Goal: Communication & Community: Share content

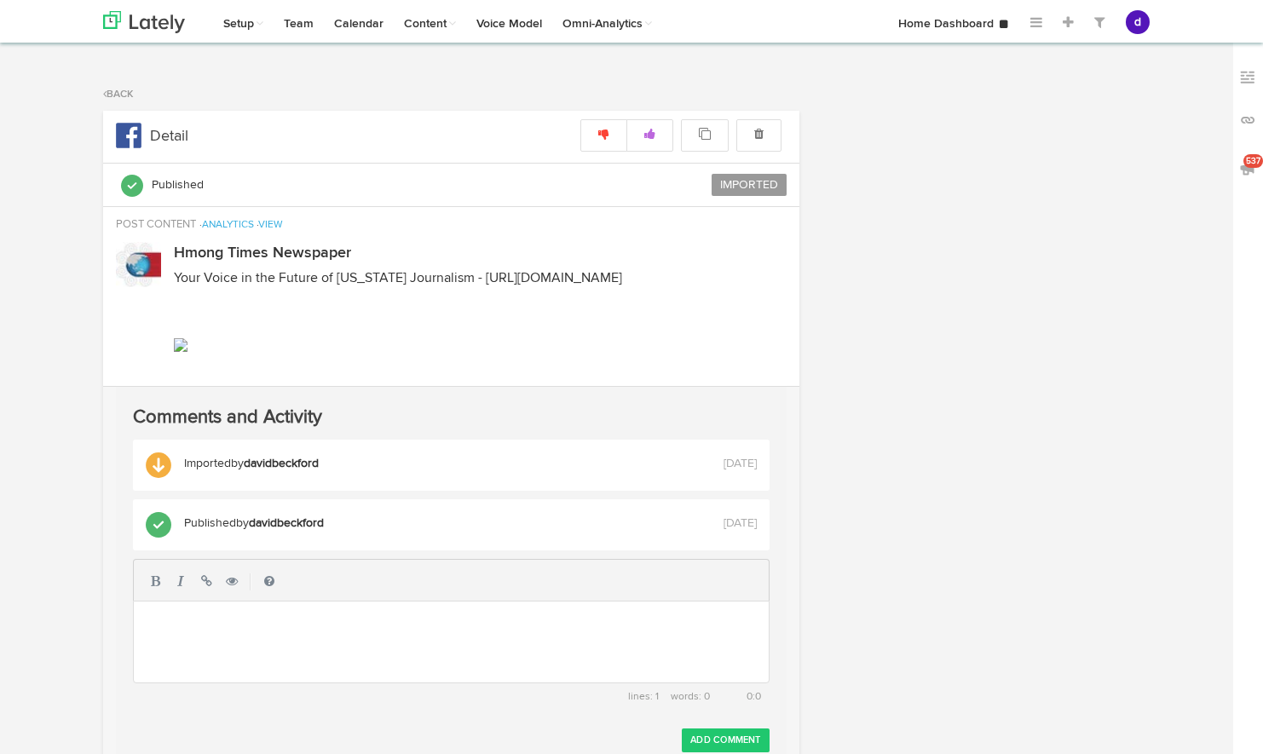
select select "2"
select select "07"
select select "PM"
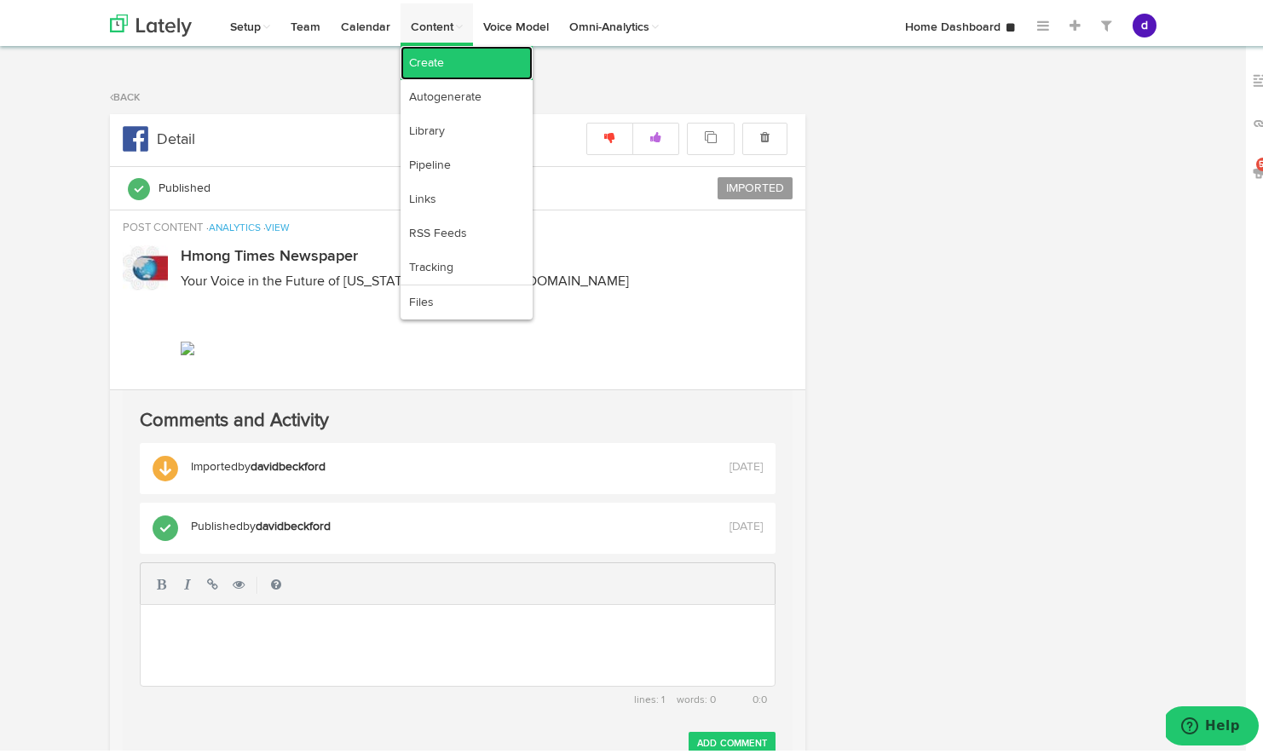
click at [447, 66] on link "Create" at bounding box center [466, 60] width 132 height 34
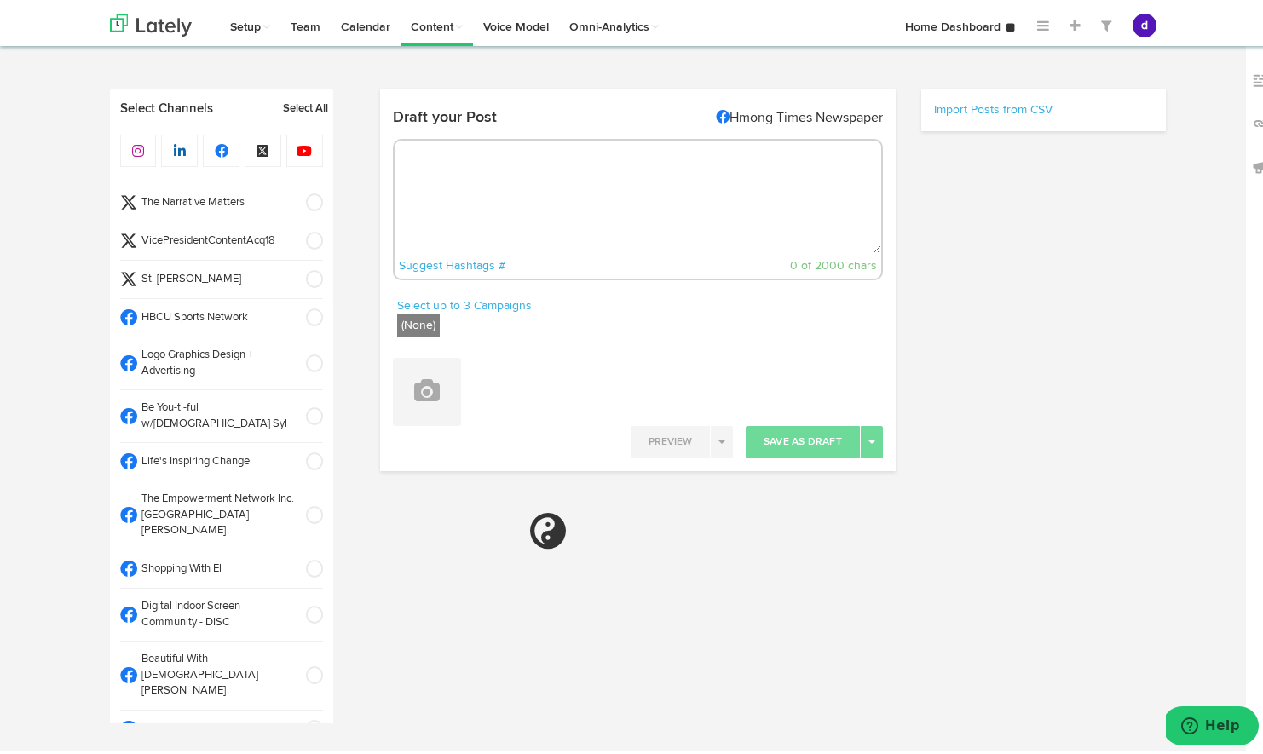
select select "4"
select select "06"
select select "PM"
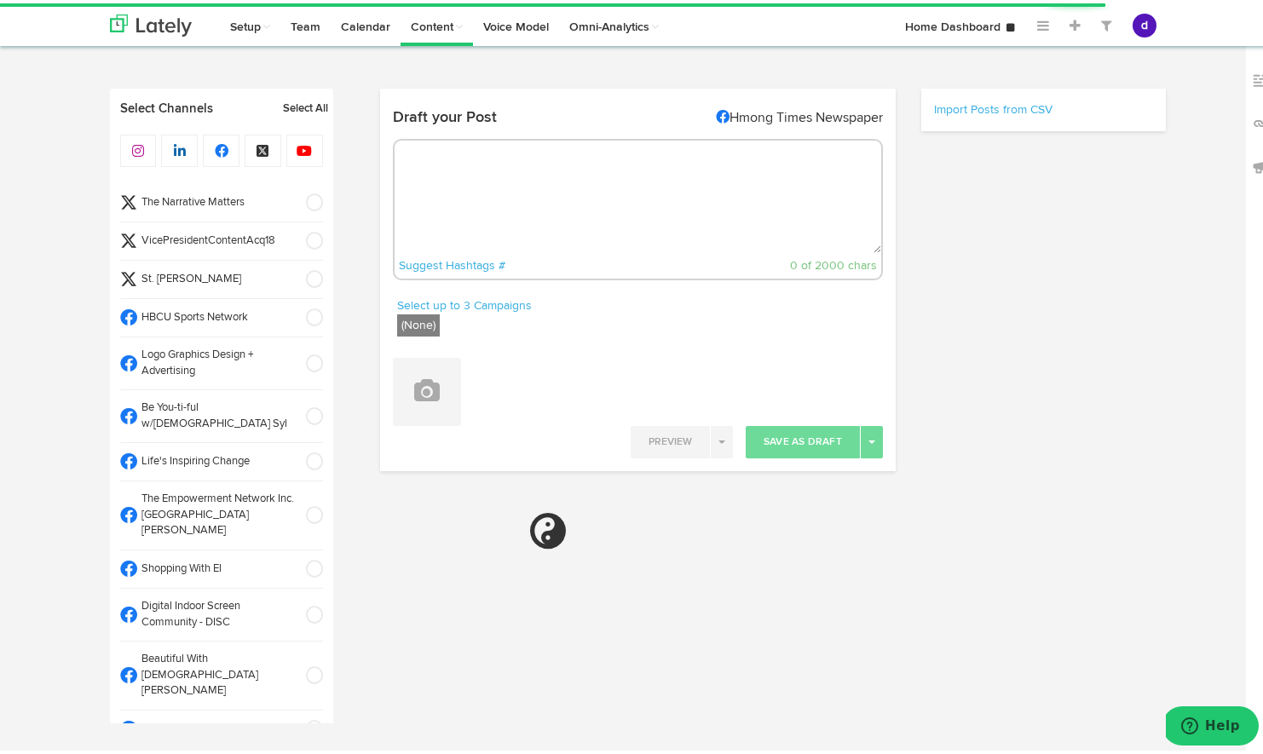
radio input "true"
click at [512, 179] on textarea at bounding box center [637, 193] width 487 height 112
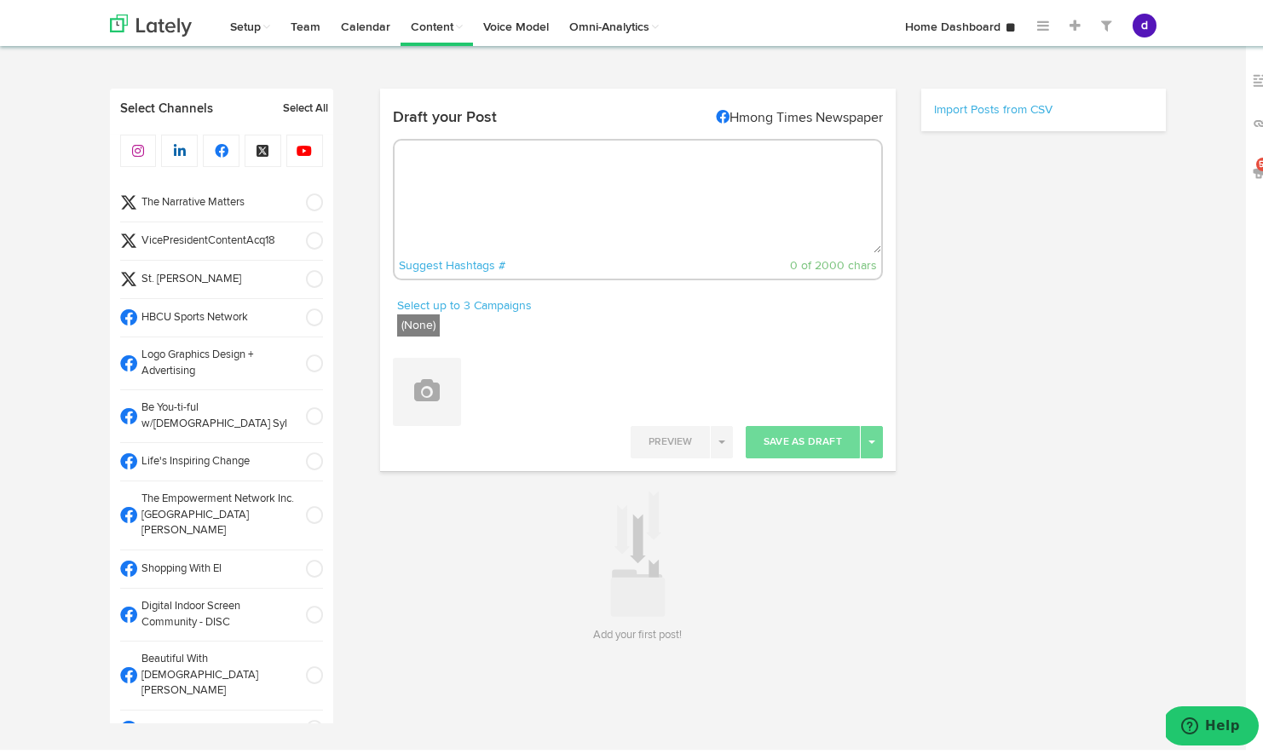
paste textarea "Style is a statement. Make yours with the official PBS Large Sigma Tie. Crafted…"
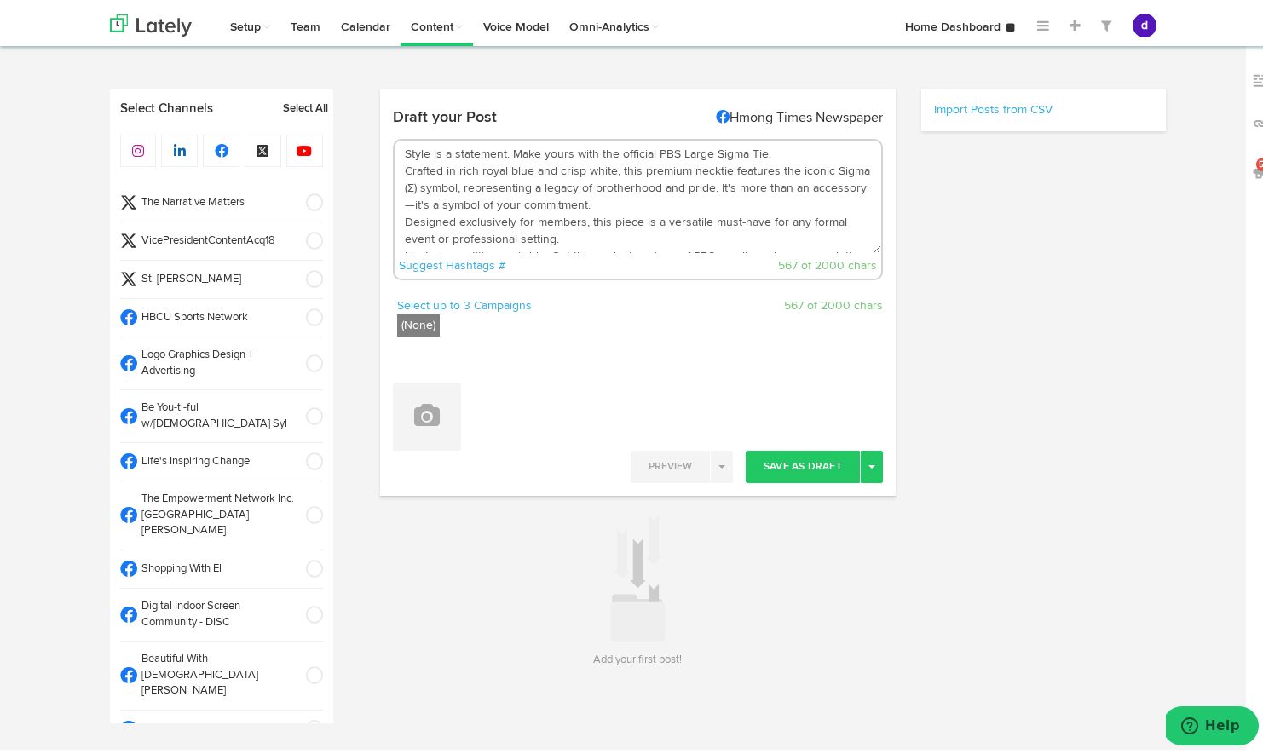
scroll to position [60, 0]
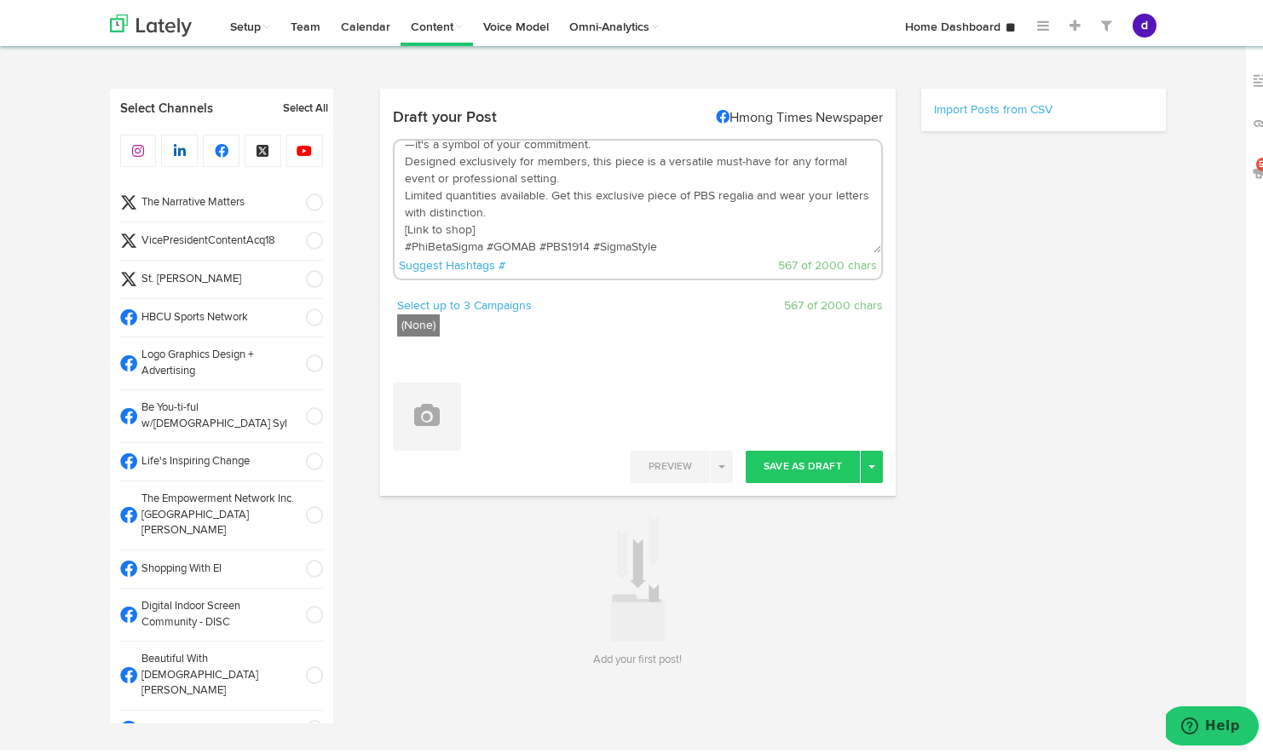
type textarea "Style is a statement. Make yours with the official PBS Large Sigma Tie. Crafted…"
click at [297, 311] on span at bounding box center [309, 314] width 28 height 17
click at [295, 355] on span at bounding box center [309, 360] width 28 height 17
click at [296, 405] on span at bounding box center [309, 413] width 28 height 17
click at [297, 450] on span at bounding box center [309, 458] width 28 height 17
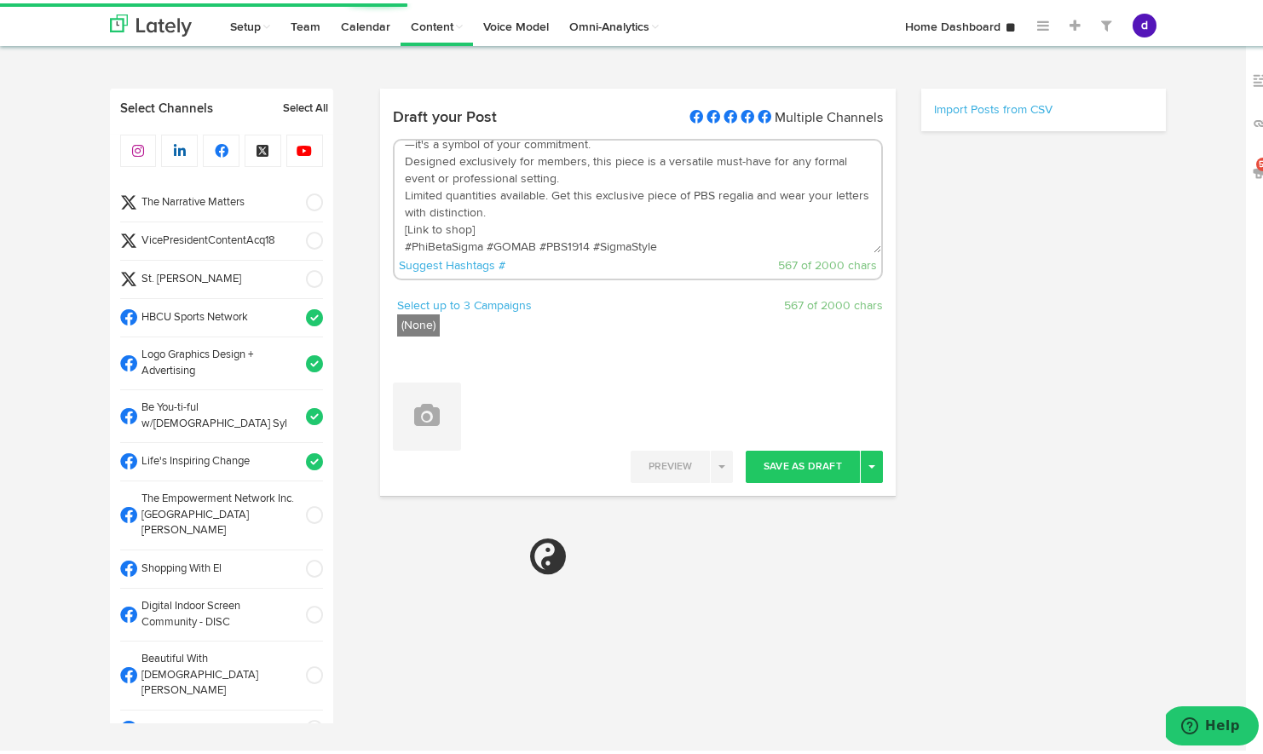
select select "11"
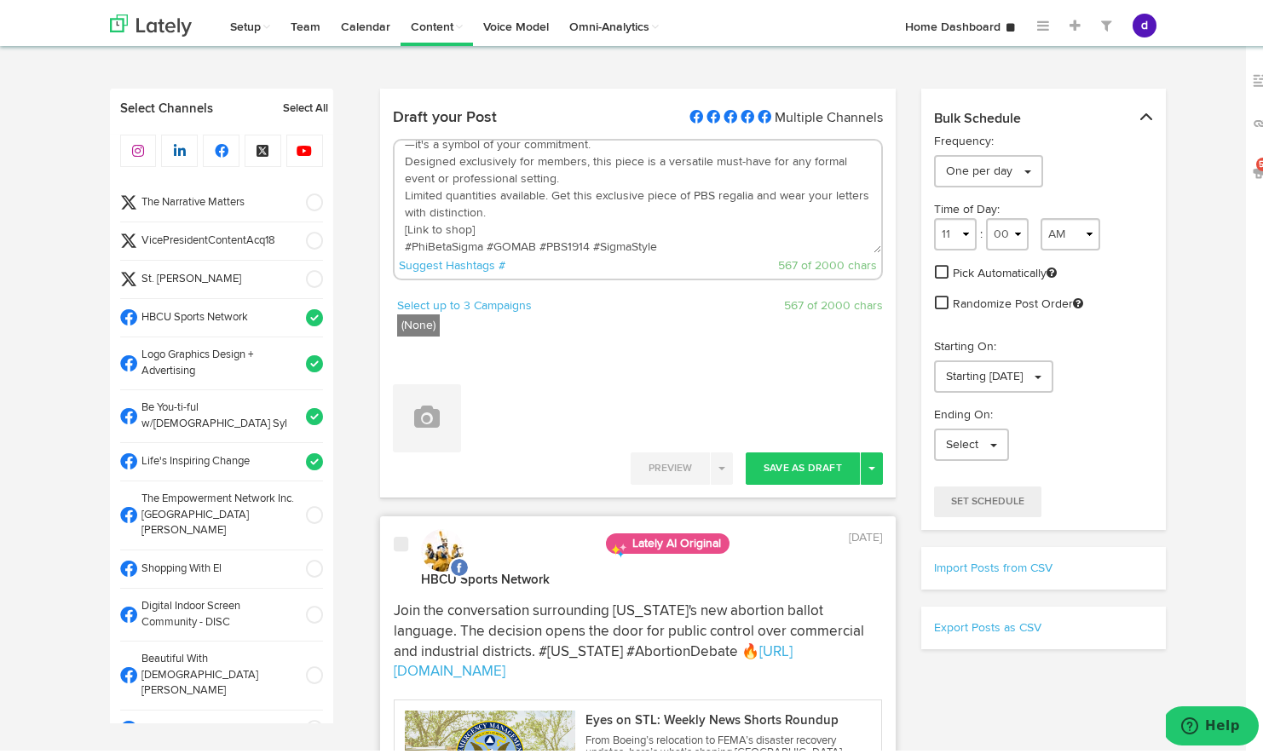
drag, startPoint x: 494, startPoint y: 224, endPoint x: 392, endPoint y: 227, distance: 102.3
click at [394, 227] on textarea "Style is a statement. Make yours with the official PBS Large Sigma Tie. Crafted…" at bounding box center [637, 193] width 487 height 112
paste textarea "[URL][DOMAIN_NAME]"
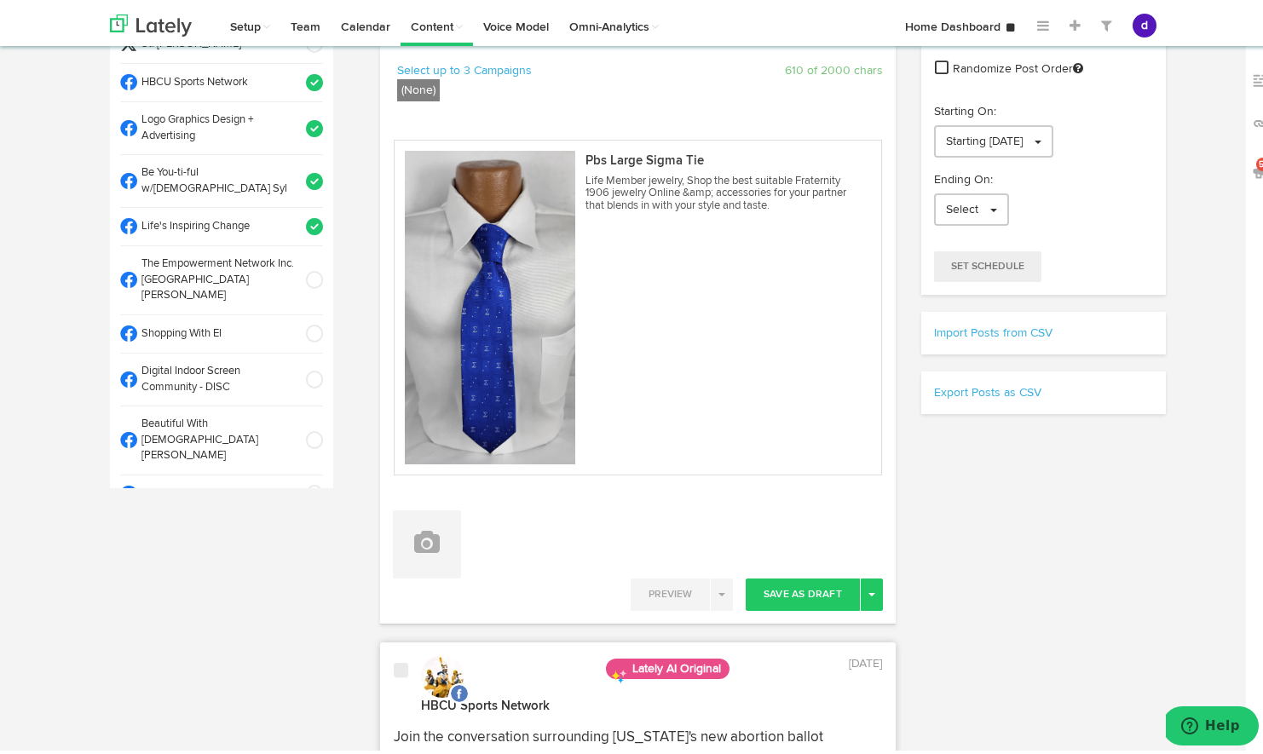
scroll to position [292, 0]
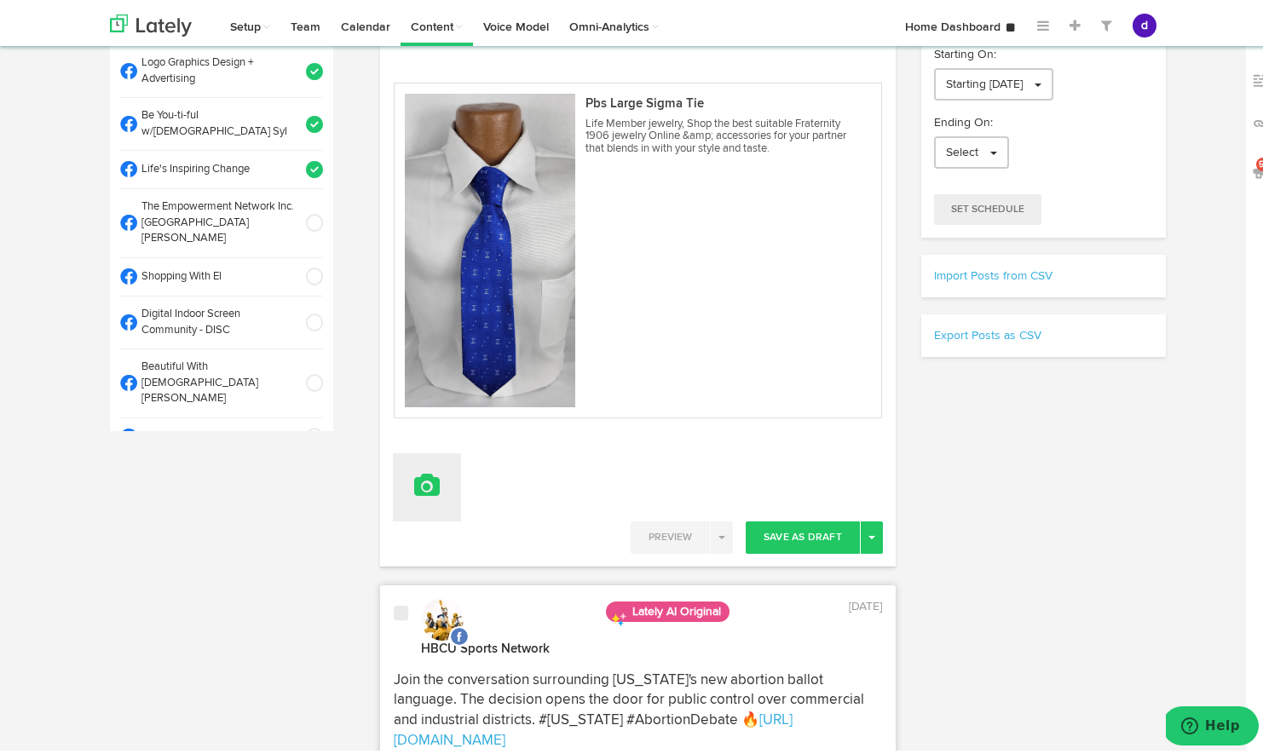
type textarea "Style is a statement. Make yours with the official PBS Large Sigma Tie. Crafted…"
click at [415, 492] on icon at bounding box center [427, 482] width 26 height 24
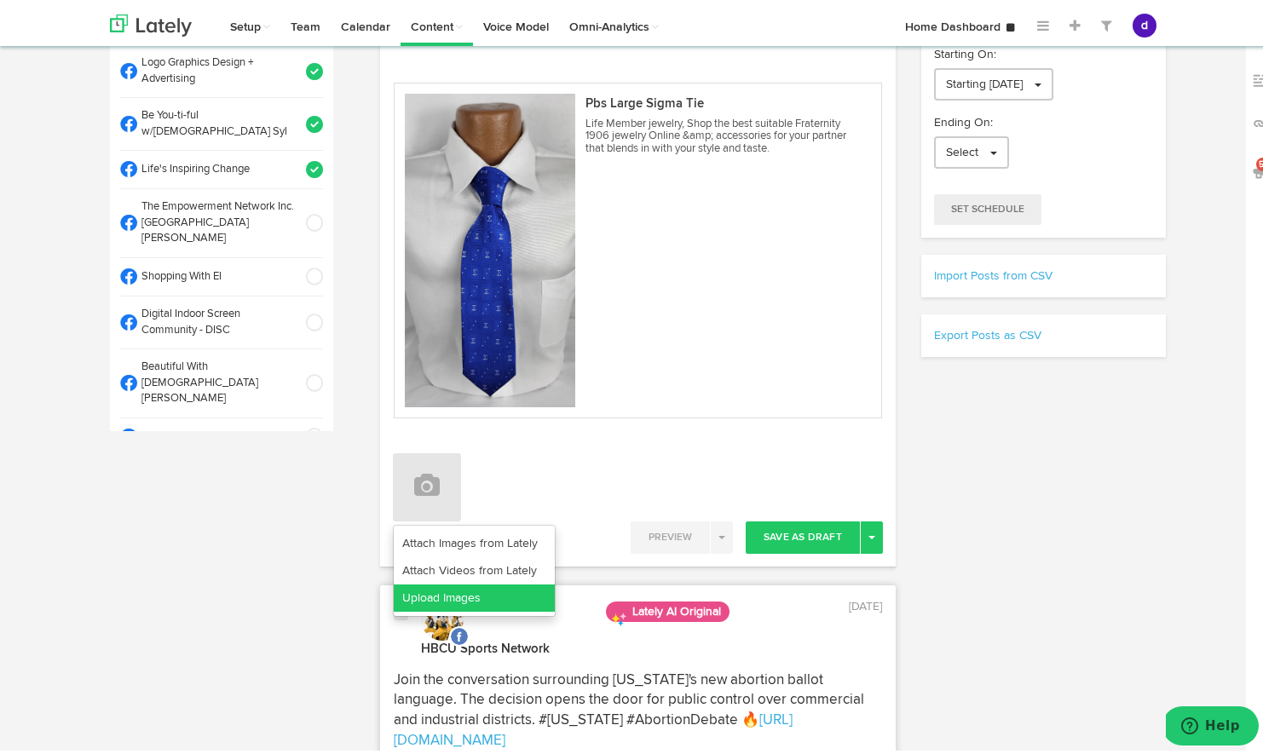
click at [446, 596] on link "Upload Images" at bounding box center [474, 594] width 161 height 27
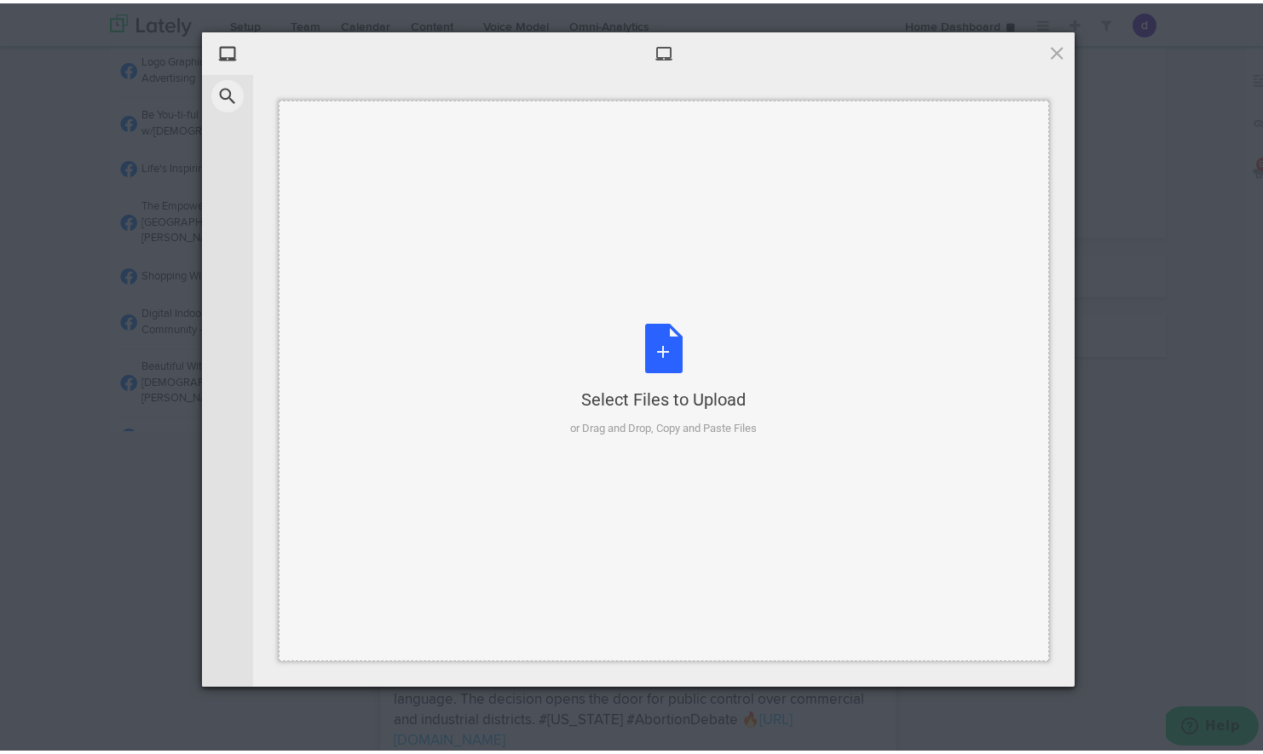
click at [638, 364] on div "Select Files to Upload or Drag and Drop, Copy and Paste Files" at bounding box center [663, 376] width 187 height 113
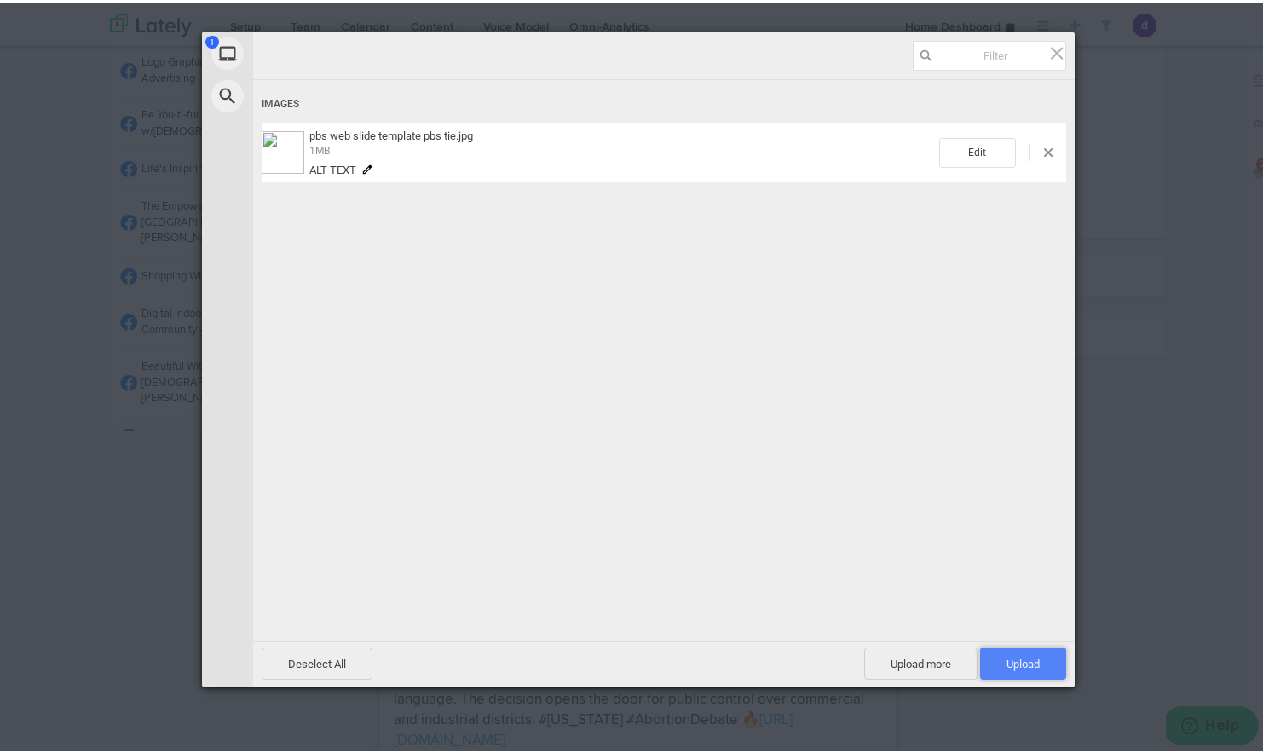
click at [1022, 653] on span "Upload 1" at bounding box center [1023, 660] width 86 height 32
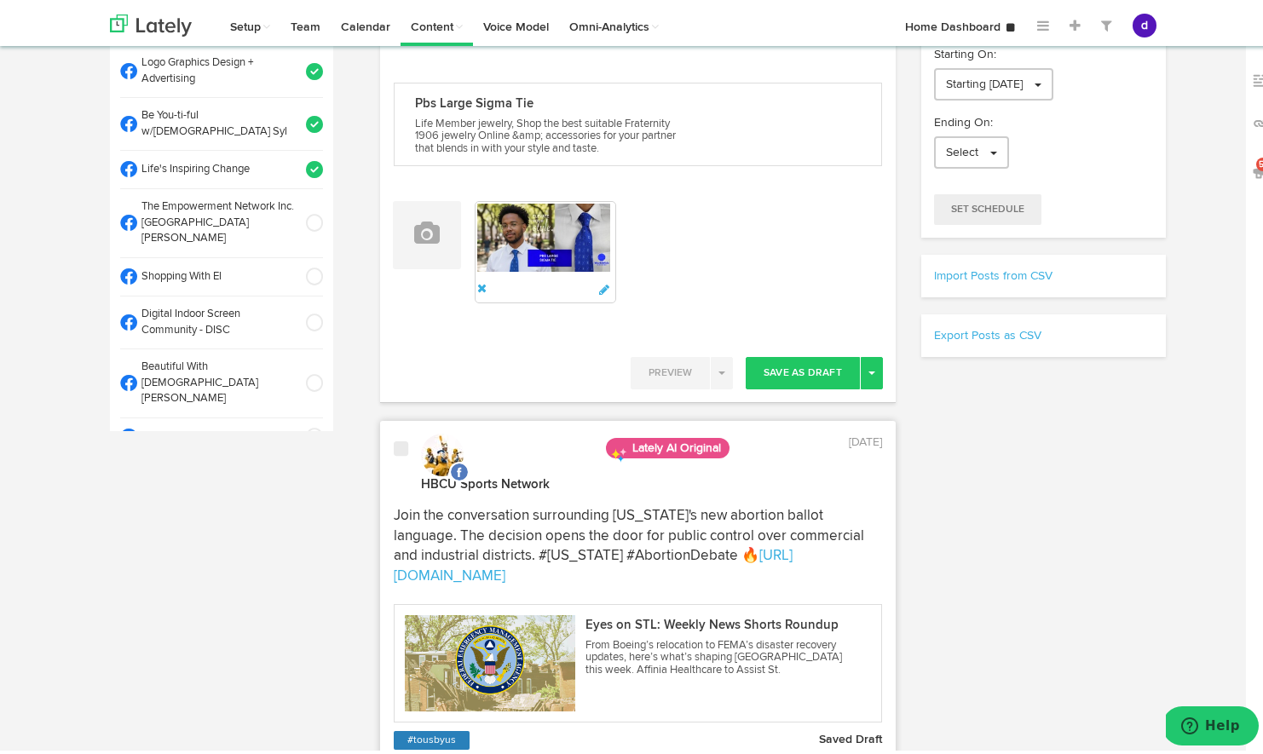
click at [296, 265] on span at bounding box center [309, 273] width 28 height 17
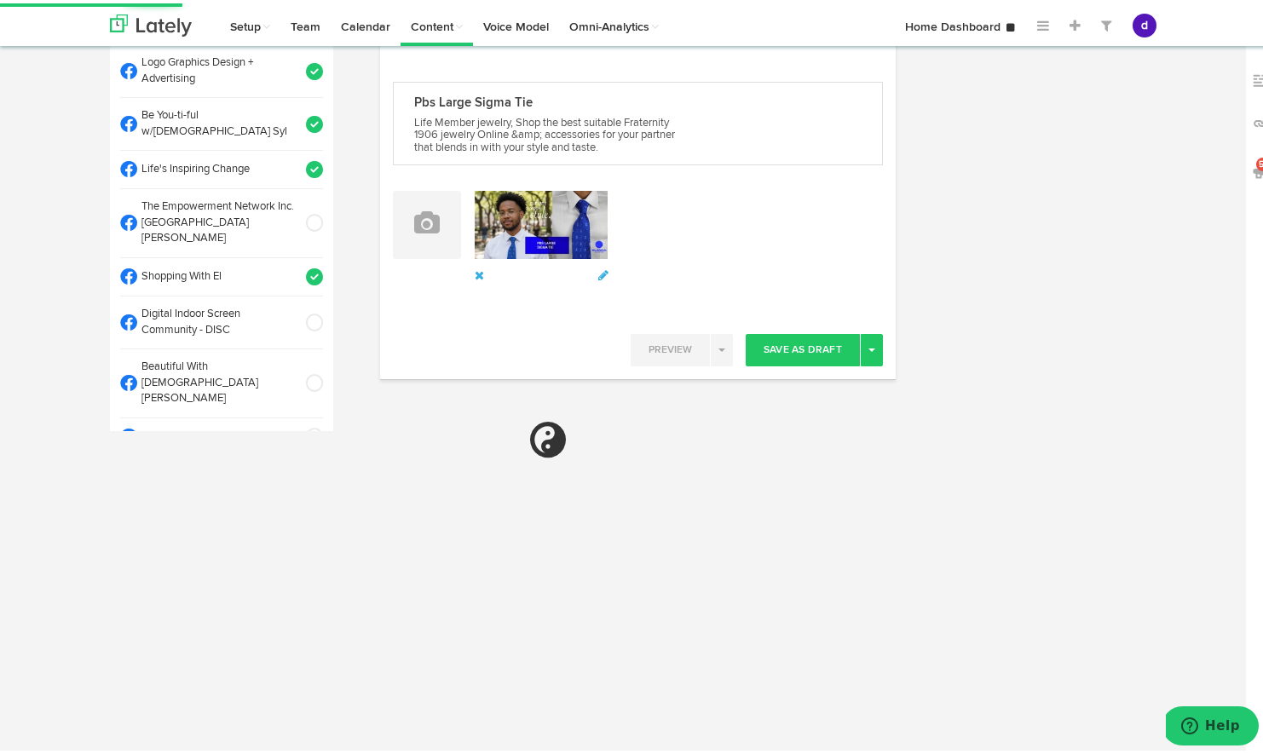
click at [297, 311] on span at bounding box center [309, 319] width 28 height 17
click at [295, 371] on span at bounding box center [309, 379] width 28 height 17
click at [295, 425] on span at bounding box center [309, 433] width 28 height 17
select select "11"
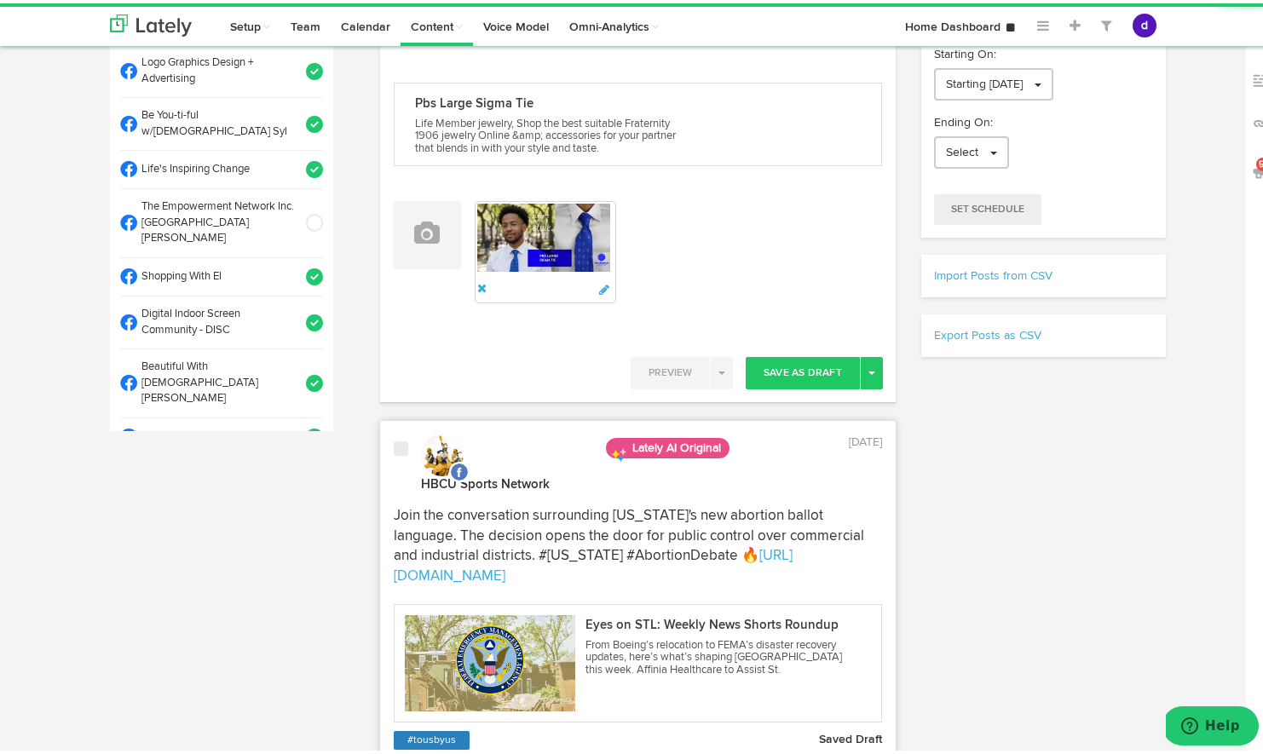
click at [295, 464] on span at bounding box center [309, 472] width 28 height 17
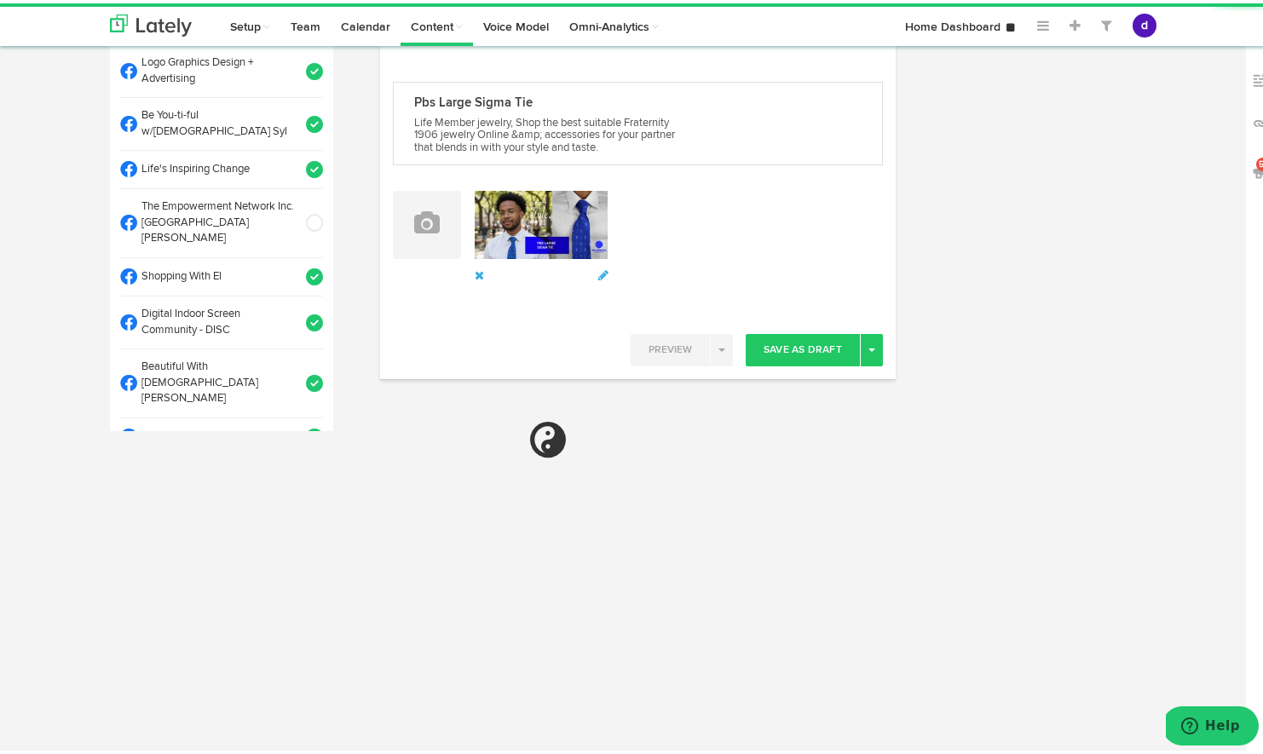
select select "11"
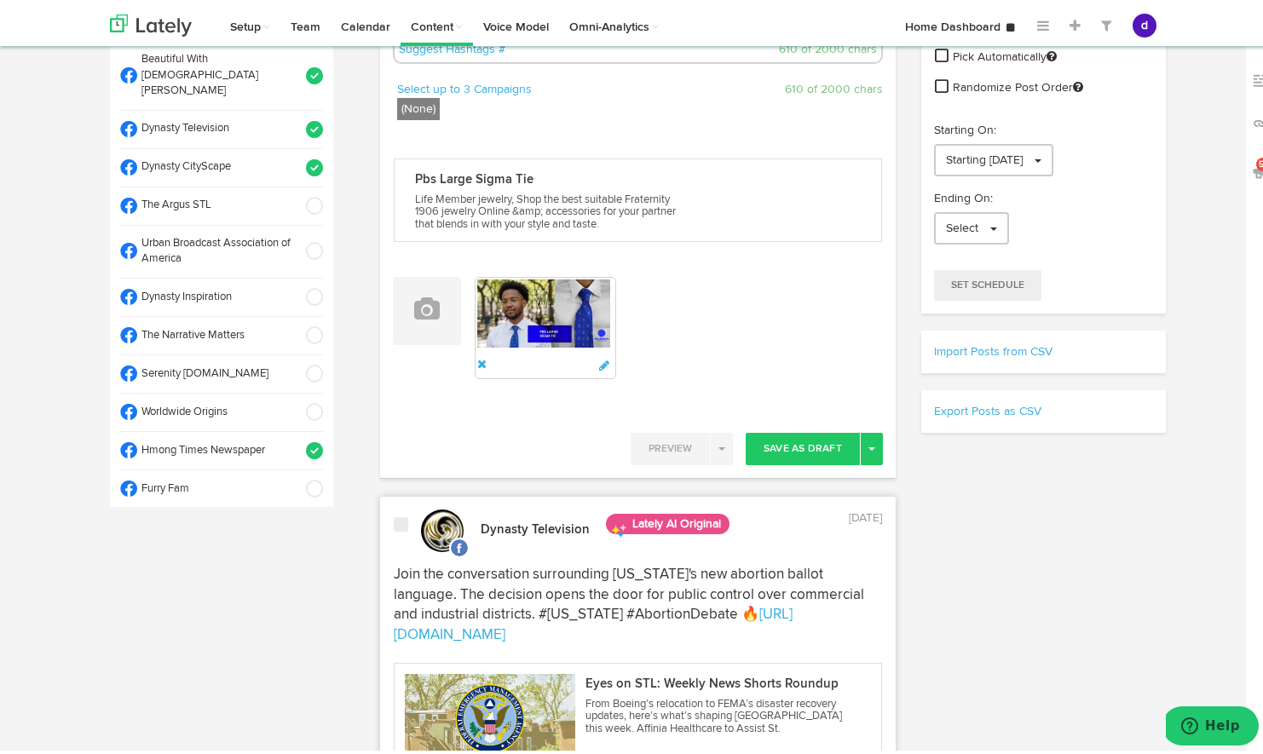
scroll to position [384, 0]
click at [295, 239] on span at bounding box center [309, 247] width 28 height 17
click at [293, 274] on li "Dynasty Inspiration" at bounding box center [221, 293] width 203 height 38
click at [295, 323] on span at bounding box center [309, 331] width 28 height 17
click at [295, 351] on li "Serenity [DOMAIN_NAME]" at bounding box center [221, 370] width 203 height 38
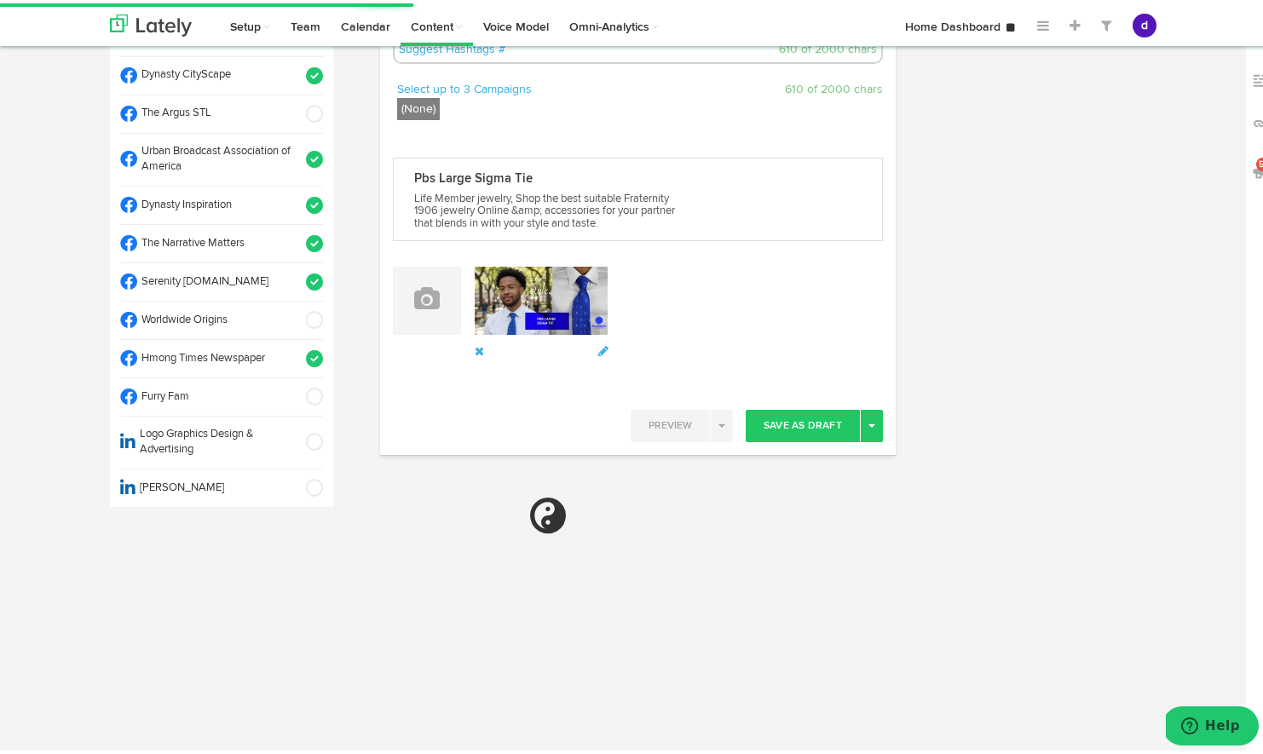
select select "11"
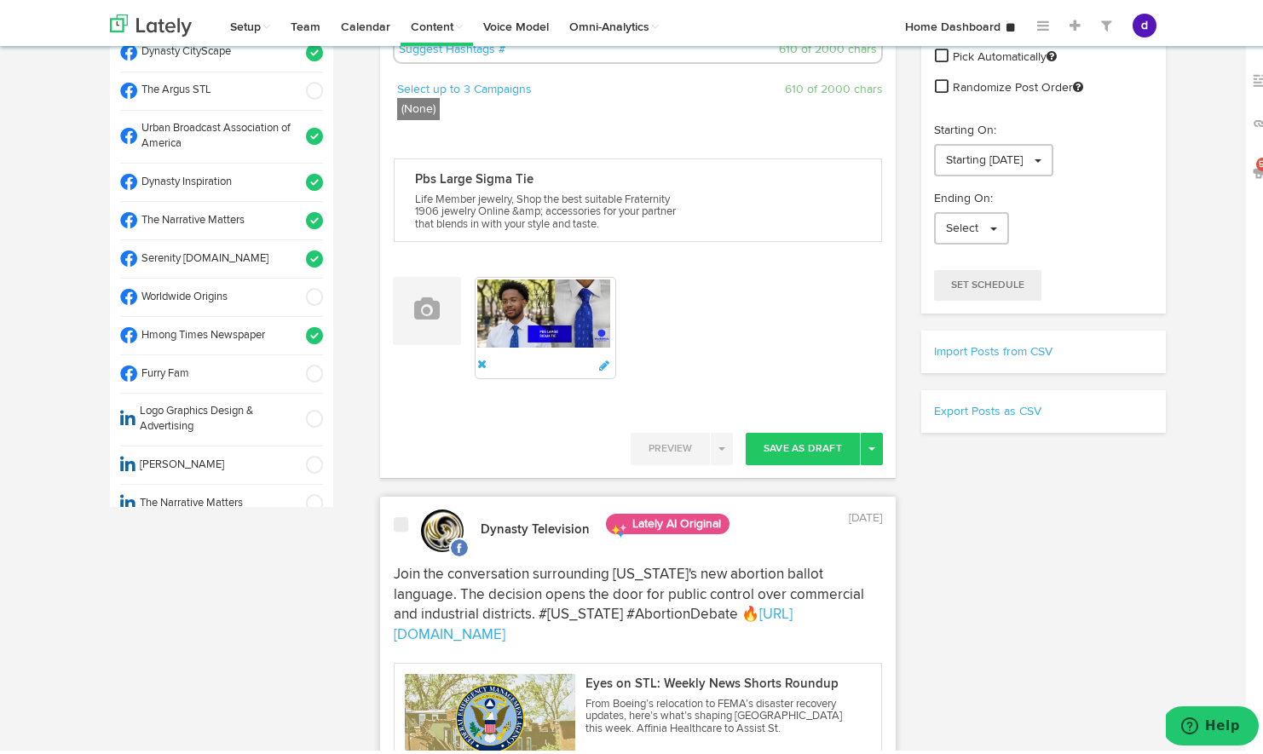
scroll to position [499, 0]
click at [297, 406] on span at bounding box center [309, 414] width 28 height 17
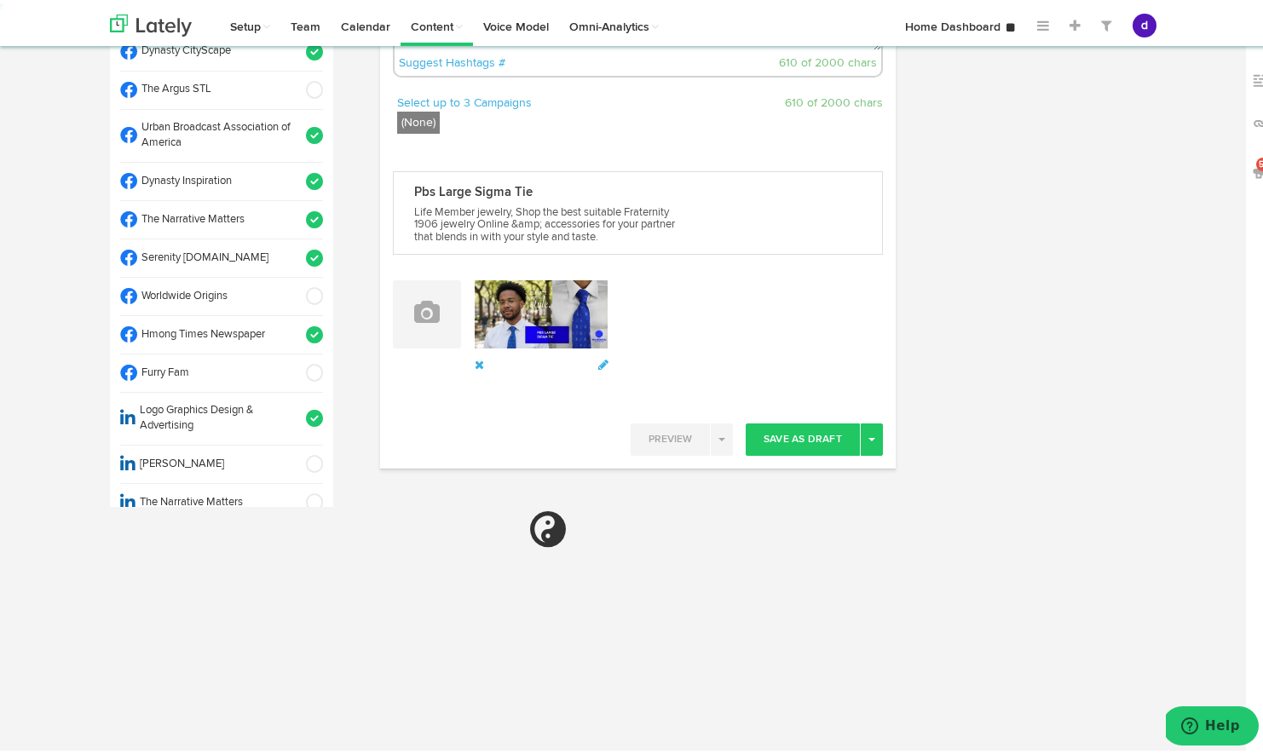
click at [298, 452] on span at bounding box center [309, 460] width 28 height 17
click at [299, 491] on span at bounding box center [309, 499] width 28 height 17
click at [295, 285] on span at bounding box center [309, 293] width 28 height 17
select select "11"
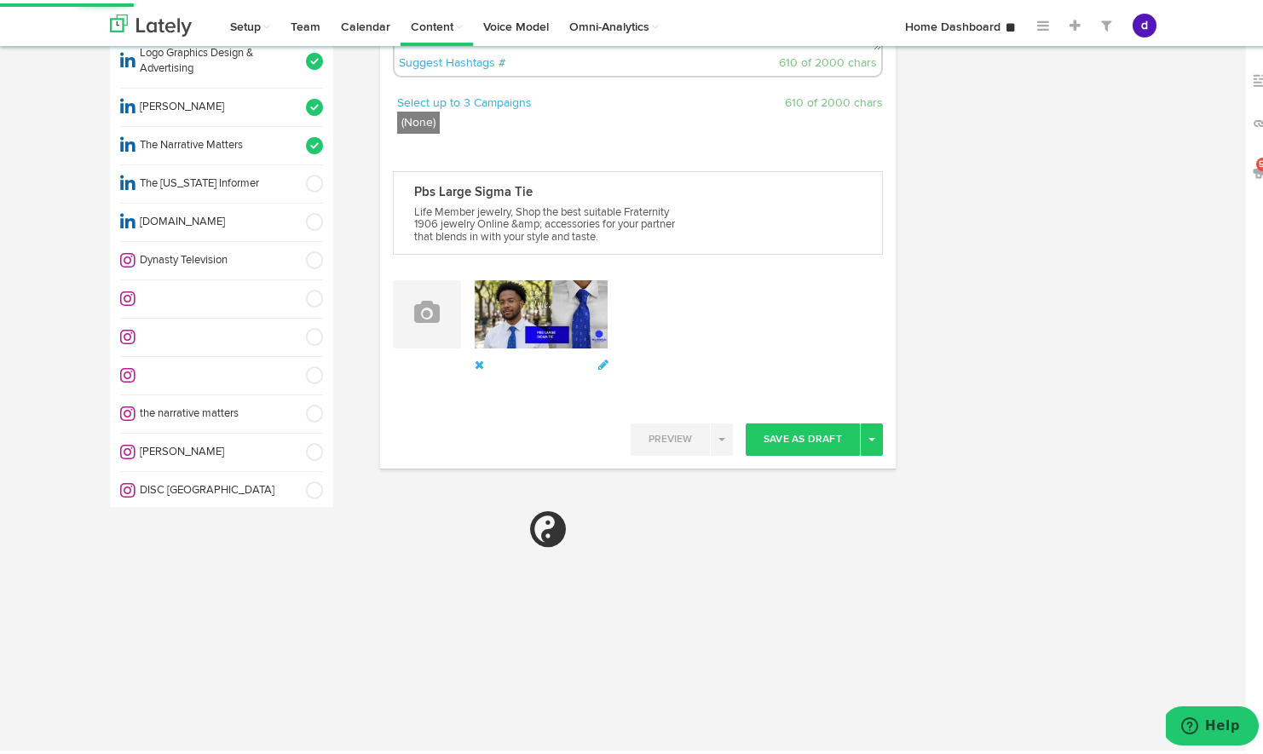
scroll to position [860, 0]
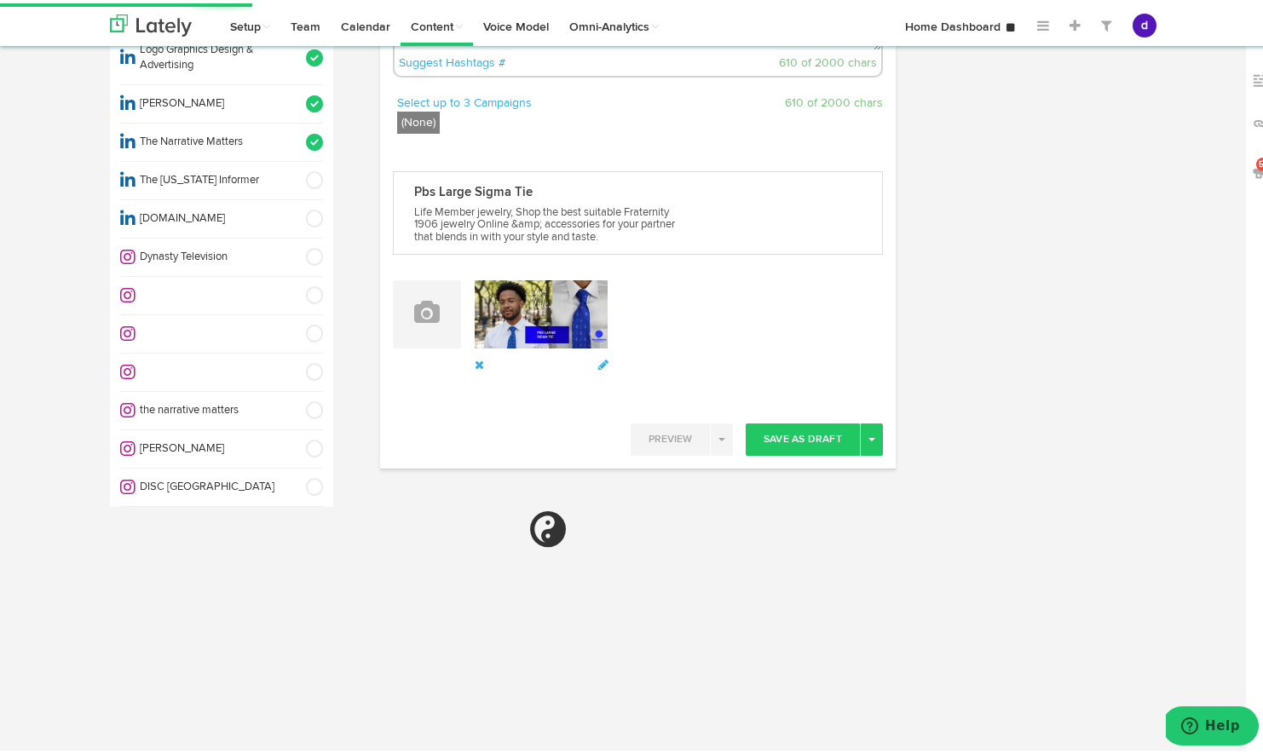
click at [295, 245] on span at bounding box center [309, 253] width 28 height 17
select select "11"
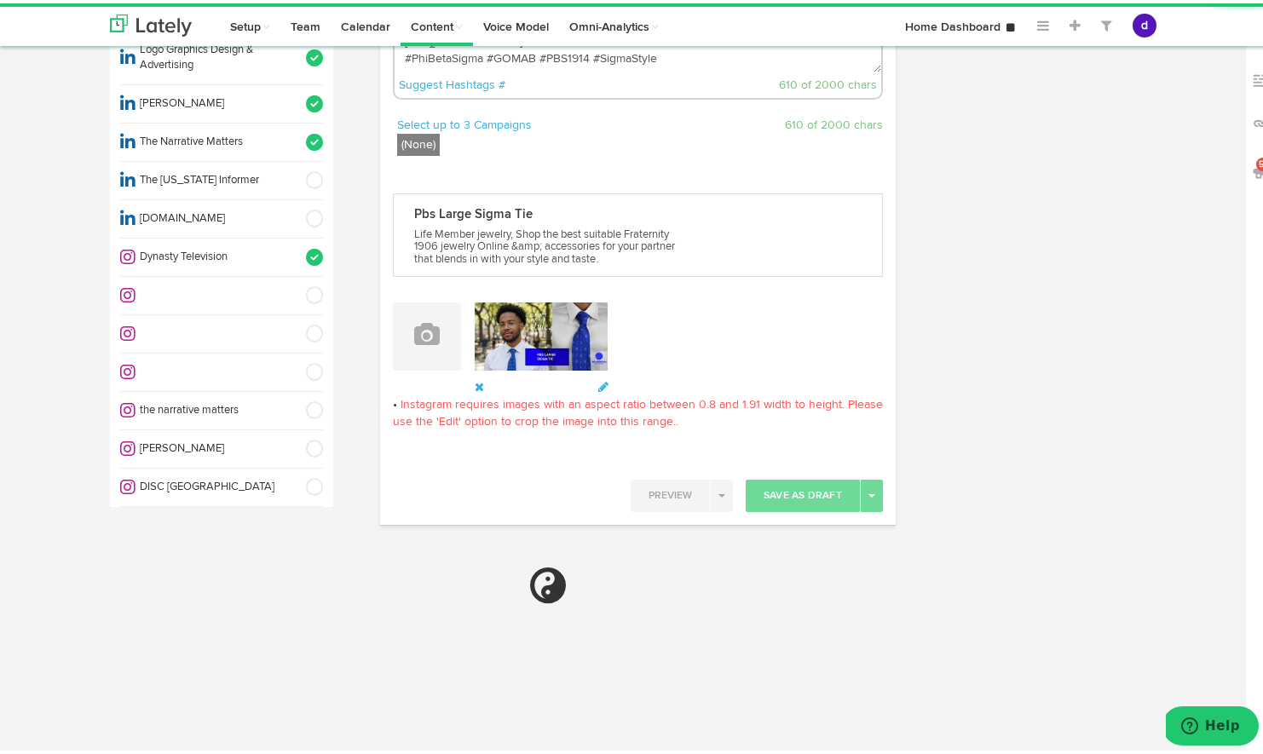
click at [295, 399] on span at bounding box center [309, 407] width 28 height 17
select select "11"
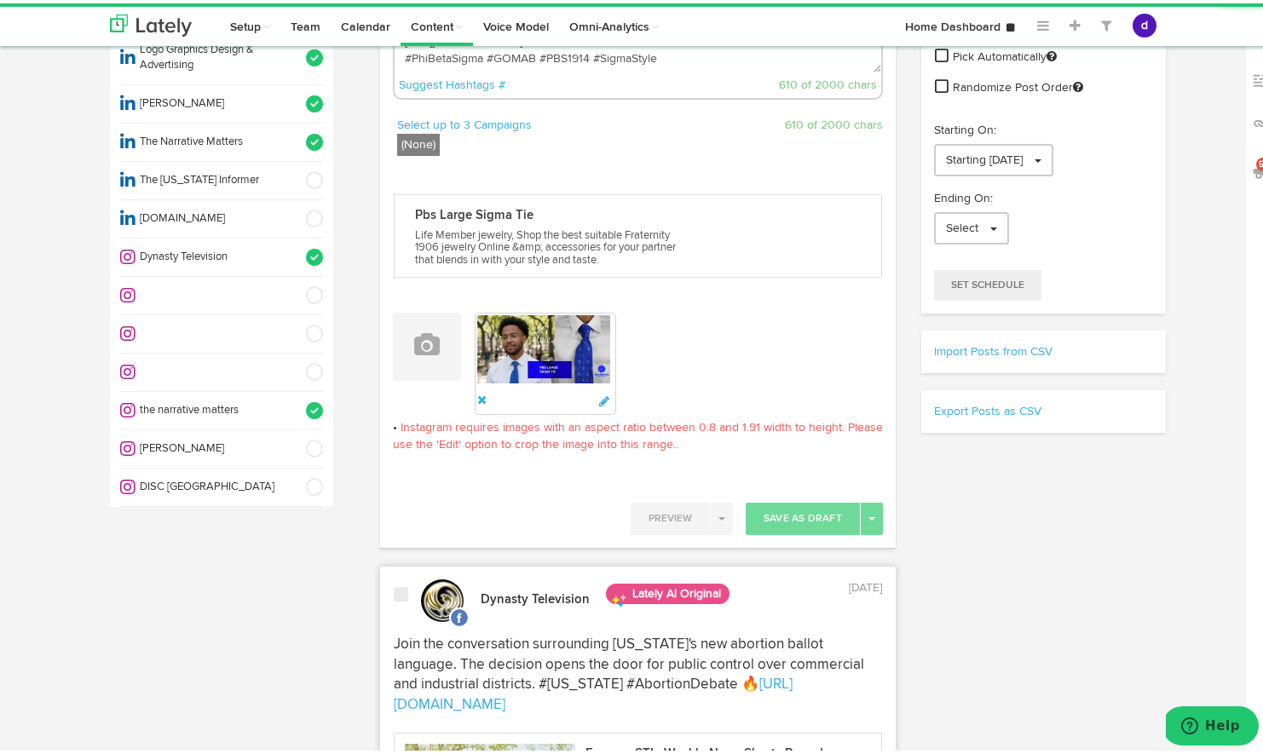
click at [295, 399] on span at bounding box center [309, 407] width 28 height 17
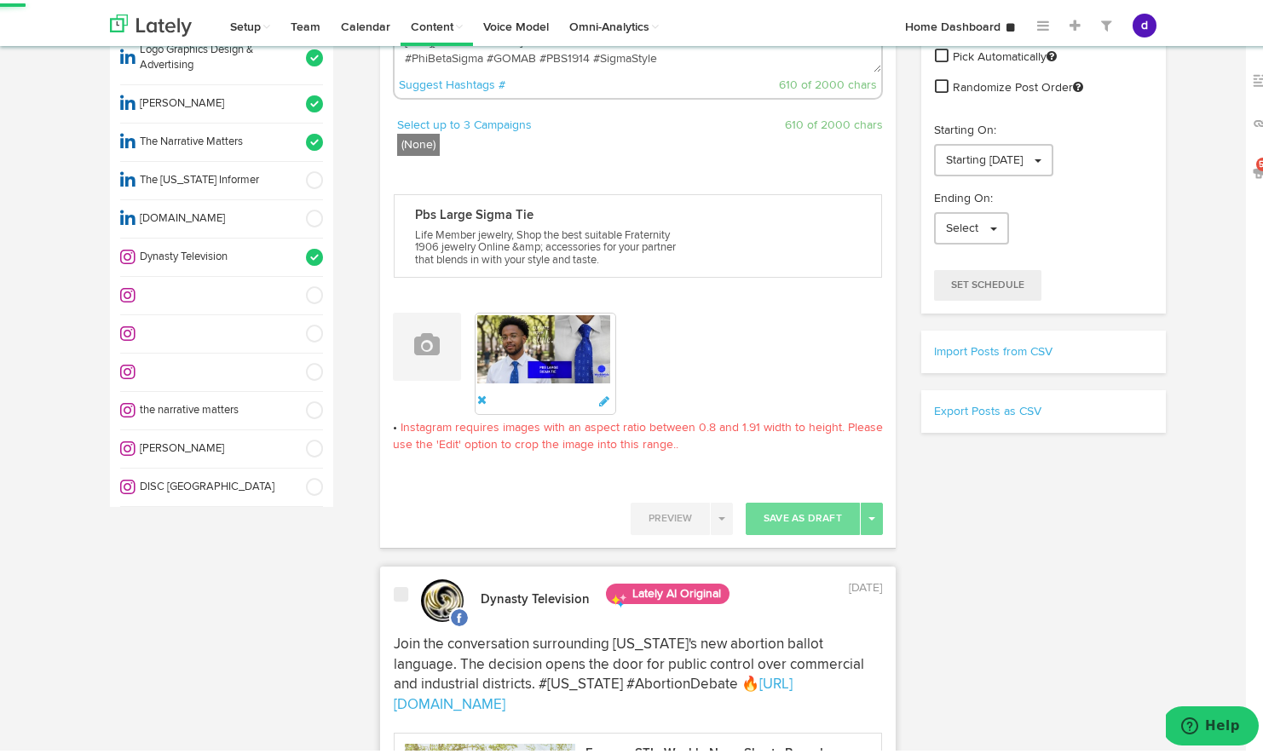
click at [295, 245] on span at bounding box center [309, 253] width 28 height 17
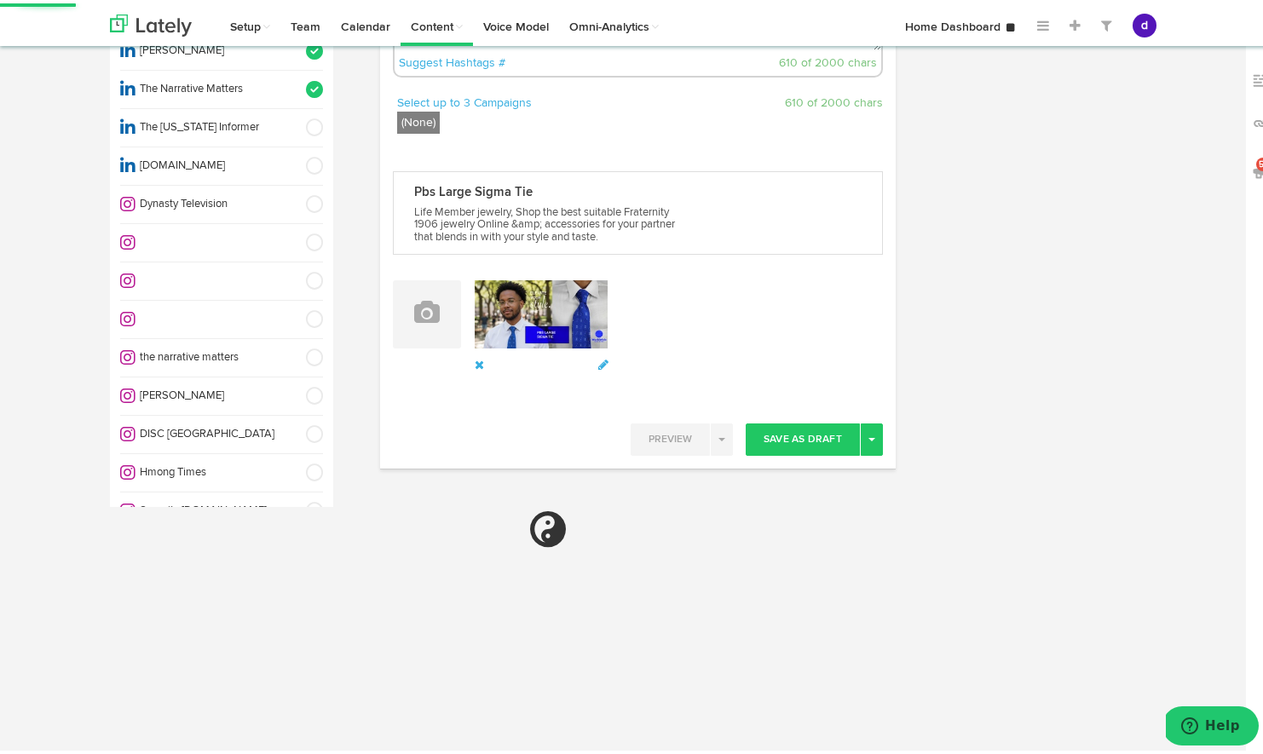
scroll to position [947, 0]
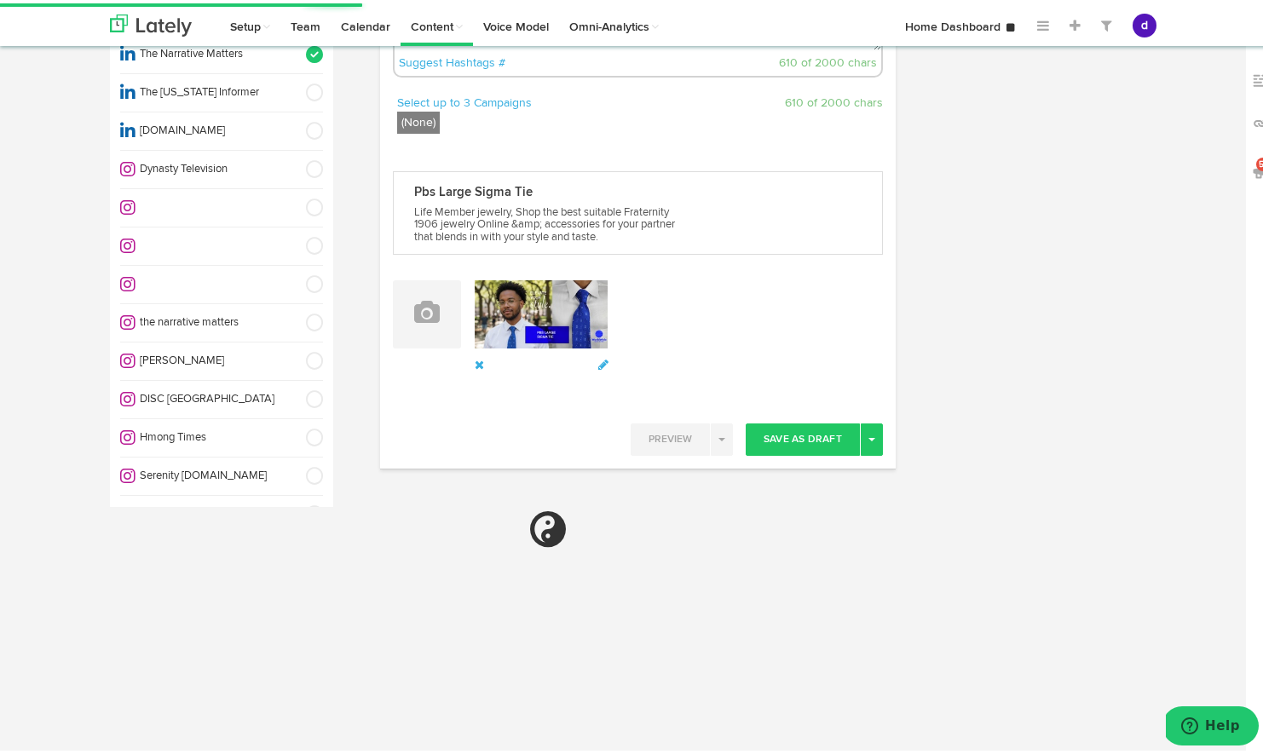
select select "11"
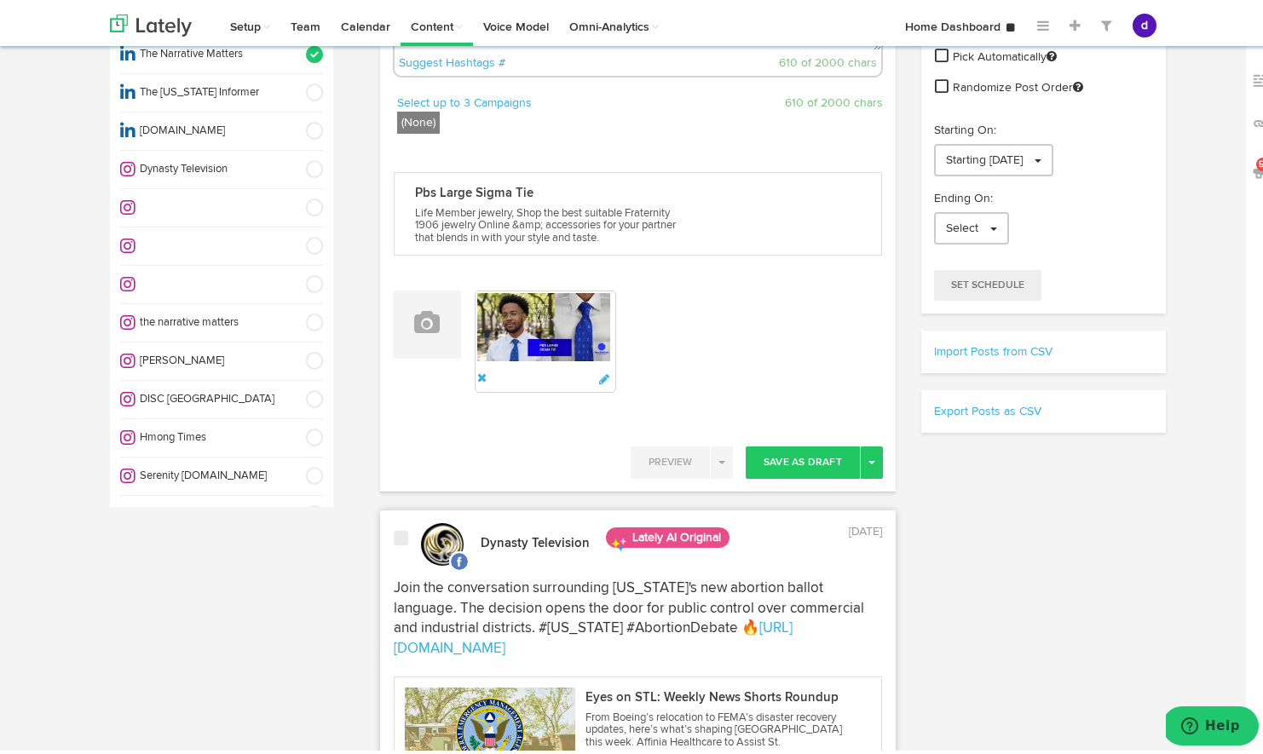
click at [295, 464] on span at bounding box center [309, 472] width 28 height 17
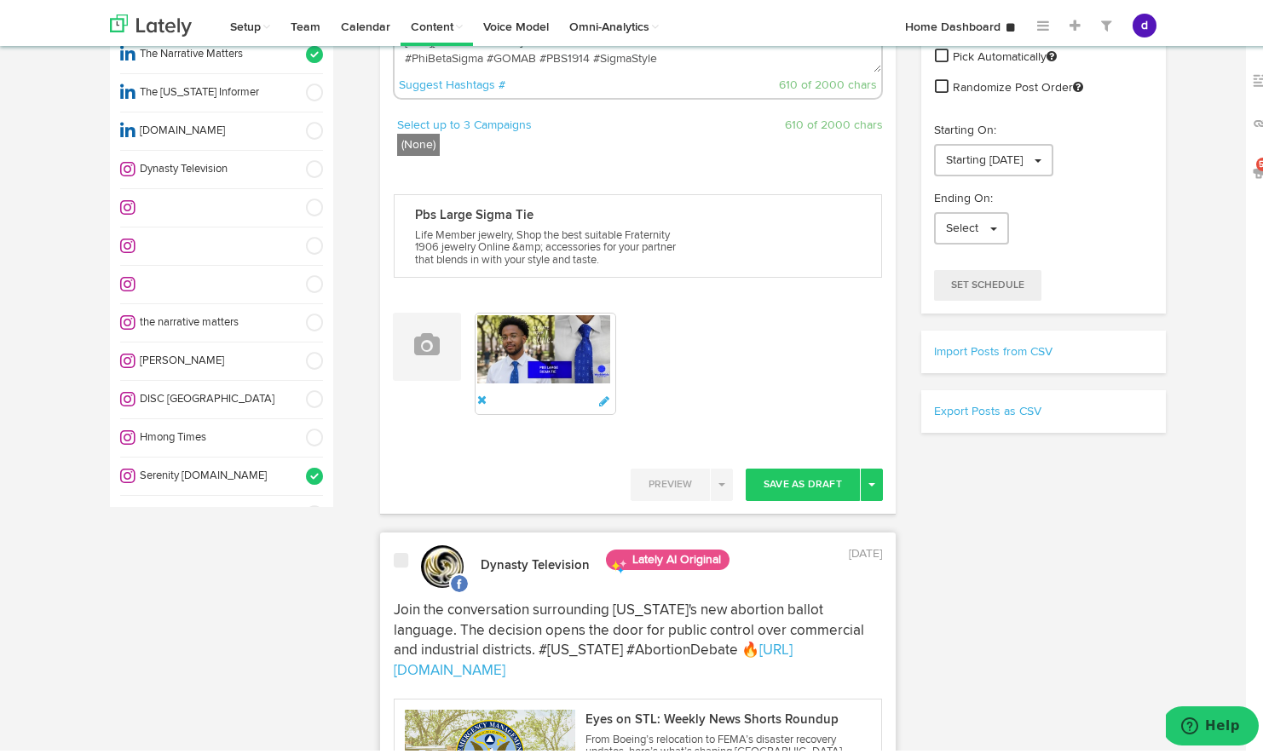
click at [295, 464] on span at bounding box center [309, 472] width 28 height 17
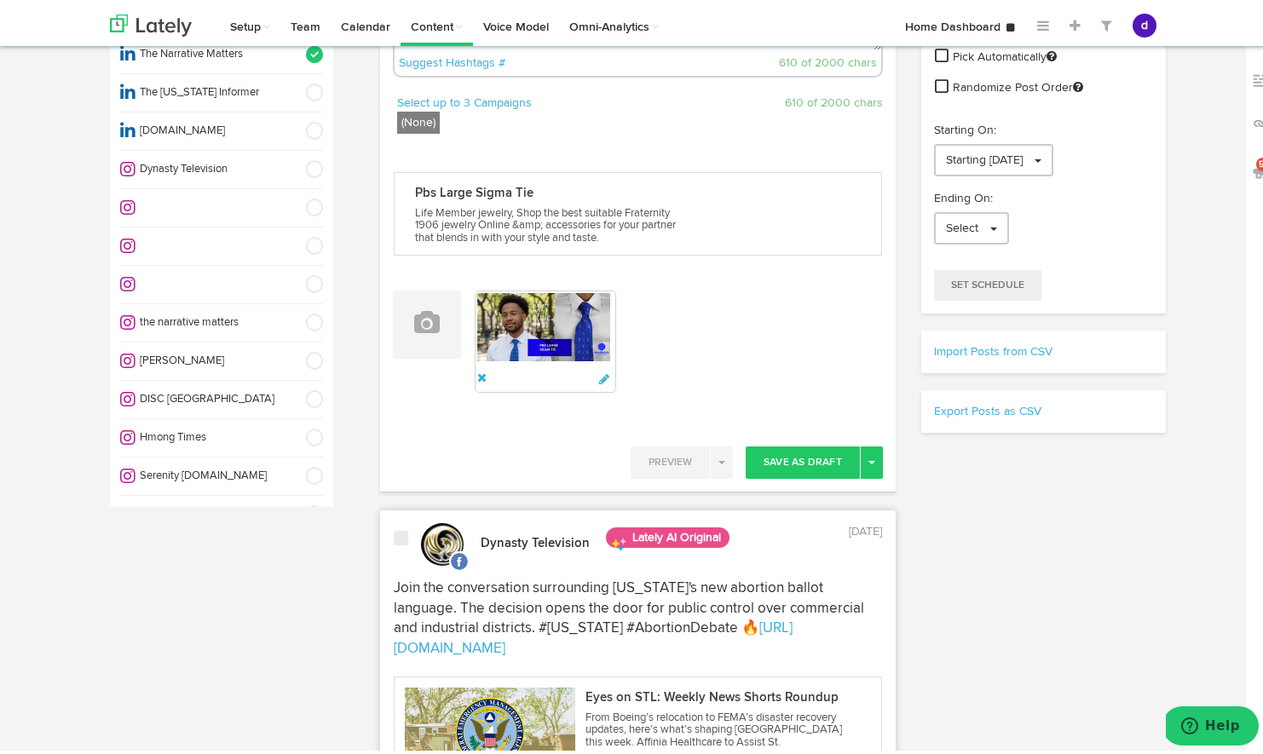
click at [295, 464] on span at bounding box center [309, 472] width 28 height 17
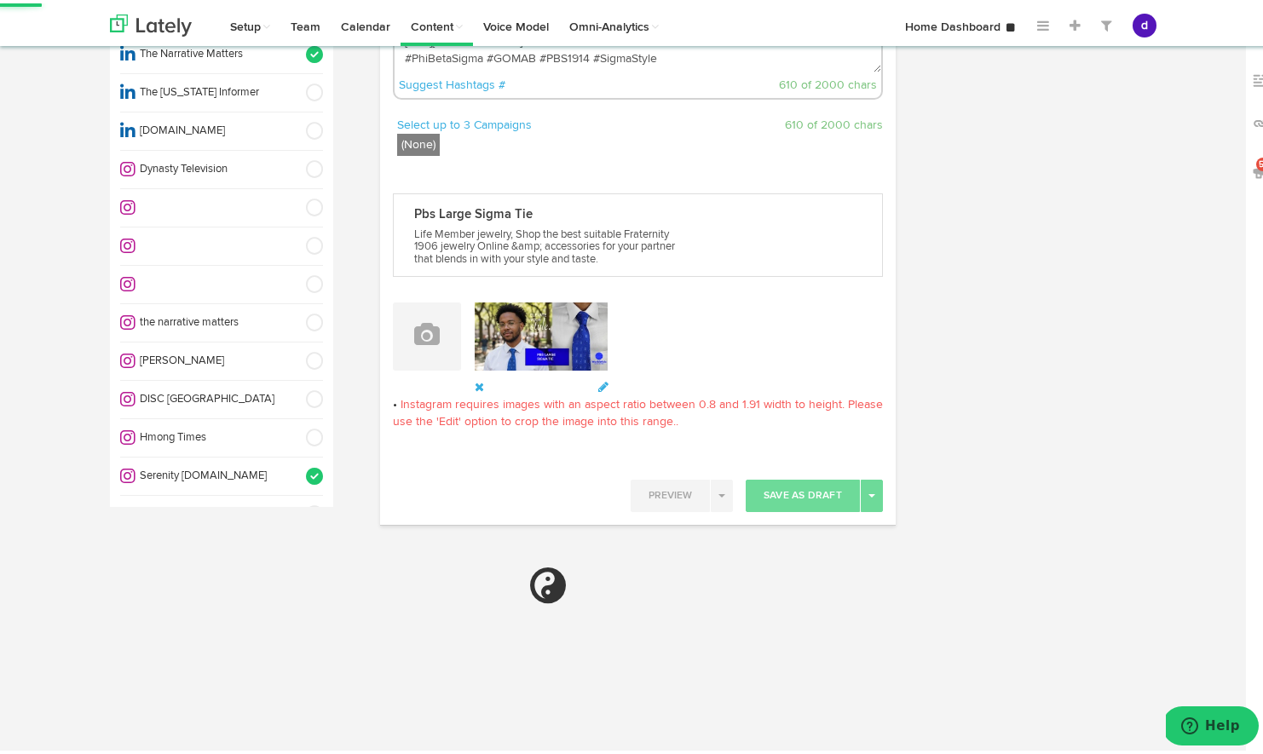
click at [295, 464] on span at bounding box center [309, 472] width 28 height 17
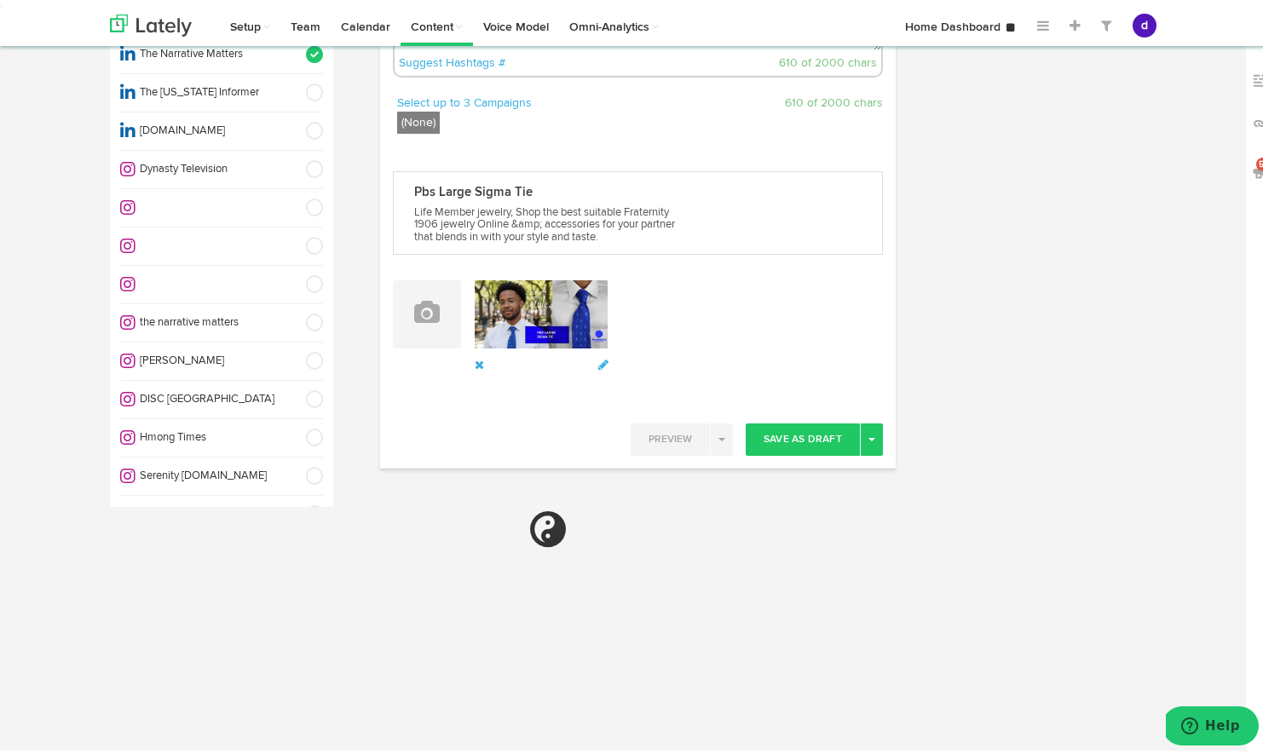
select select "11"
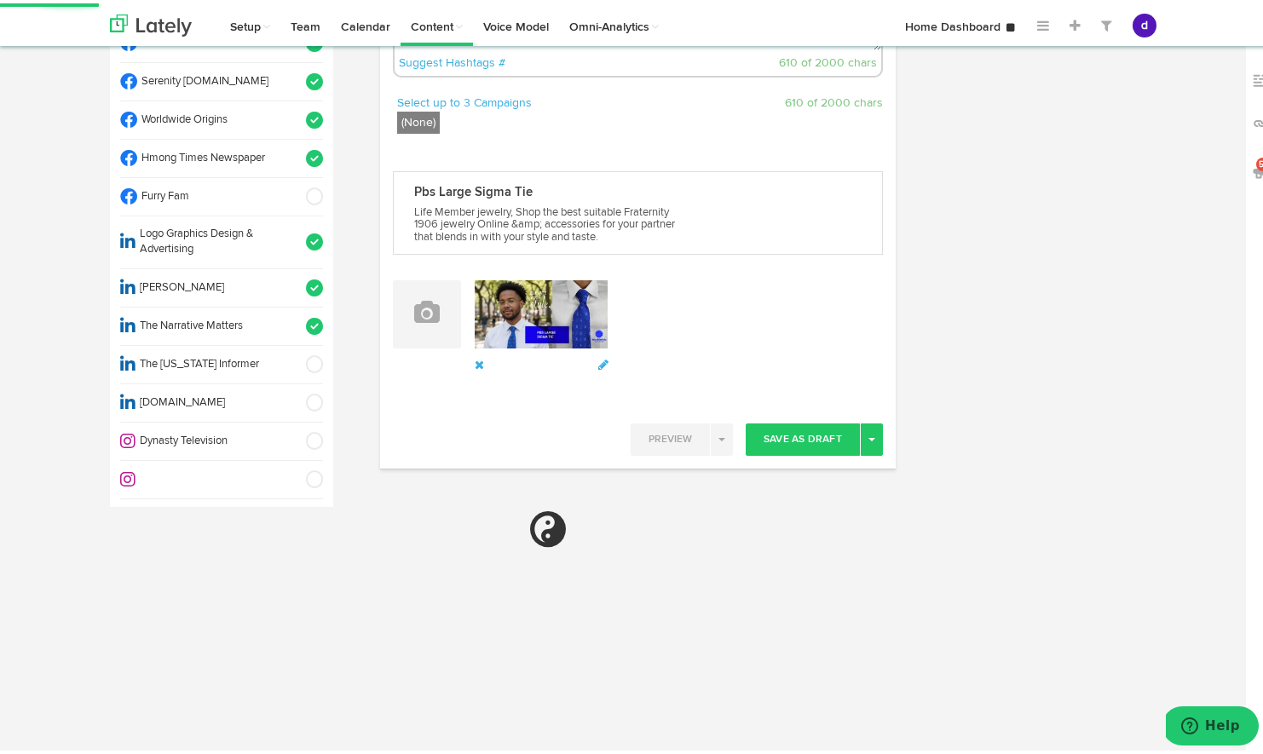
select select "11"
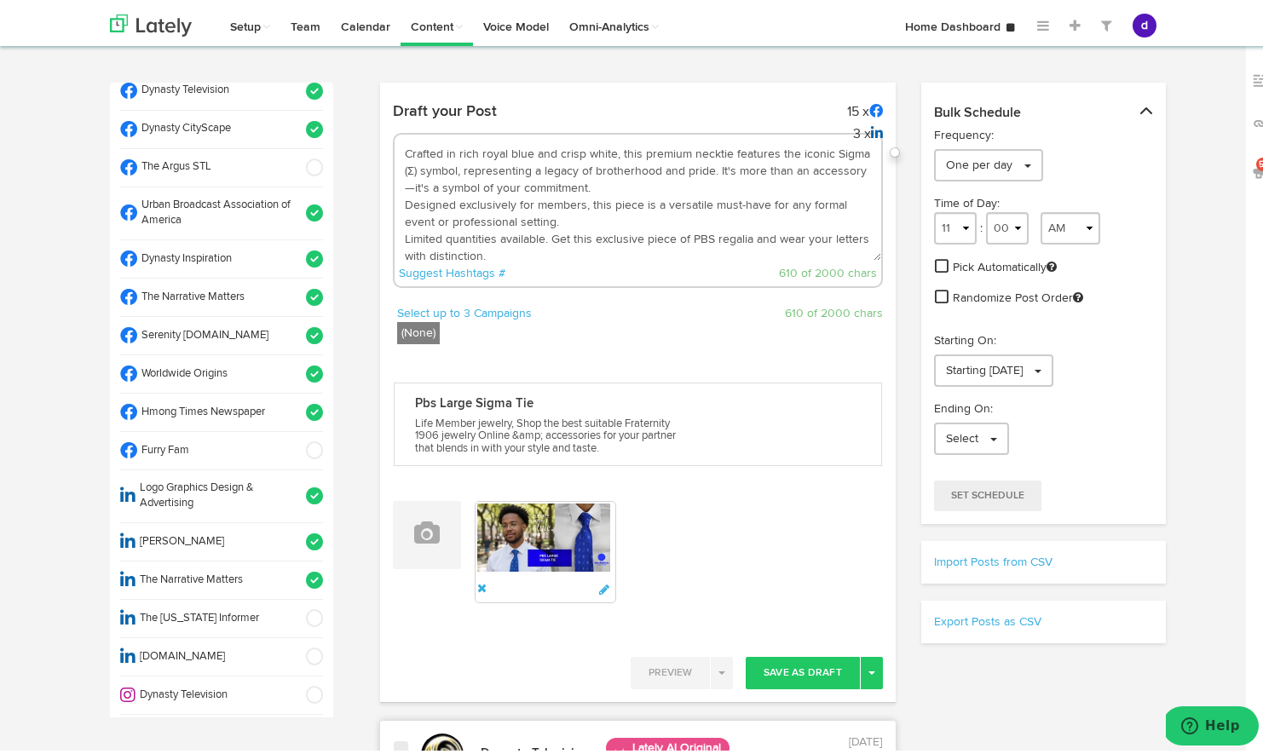
scroll to position [0, 0]
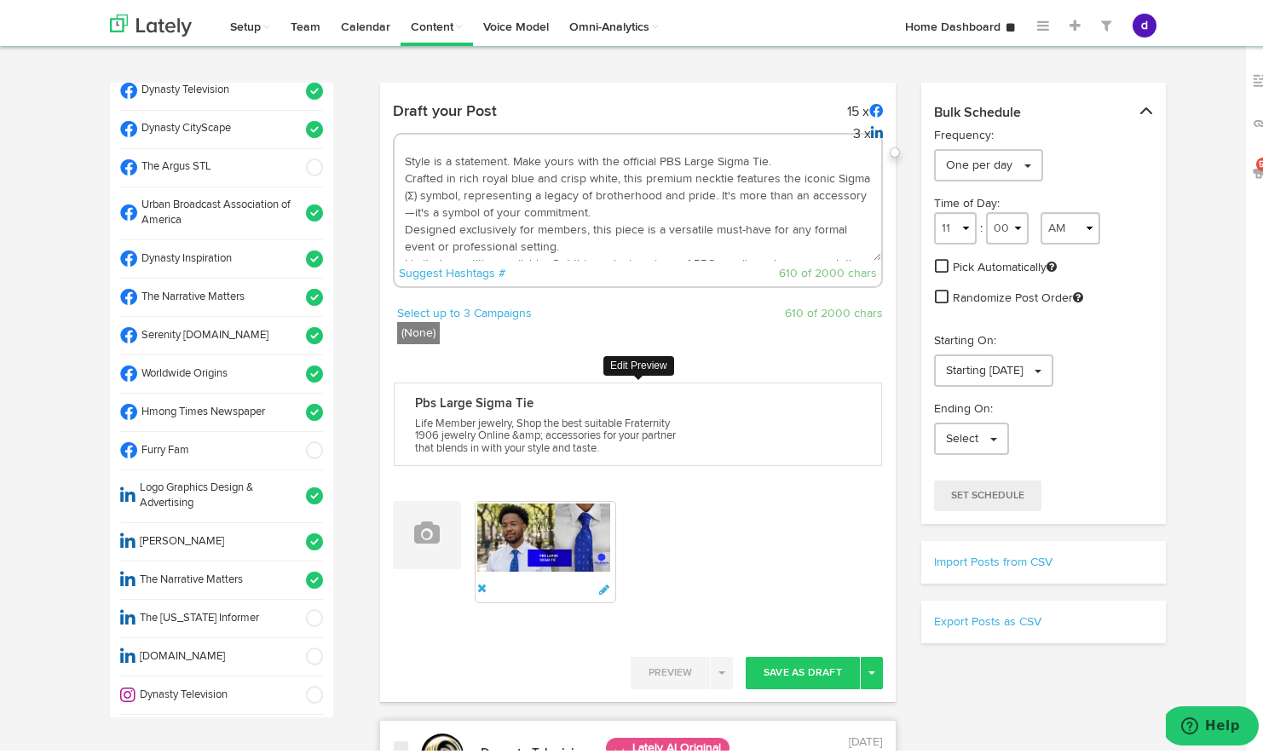
click at [608, 432] on p "Life Member jewelry, Shop the best suitable Fraternity 1906 jewelry Online &amp…" at bounding box center [549, 433] width 269 height 37
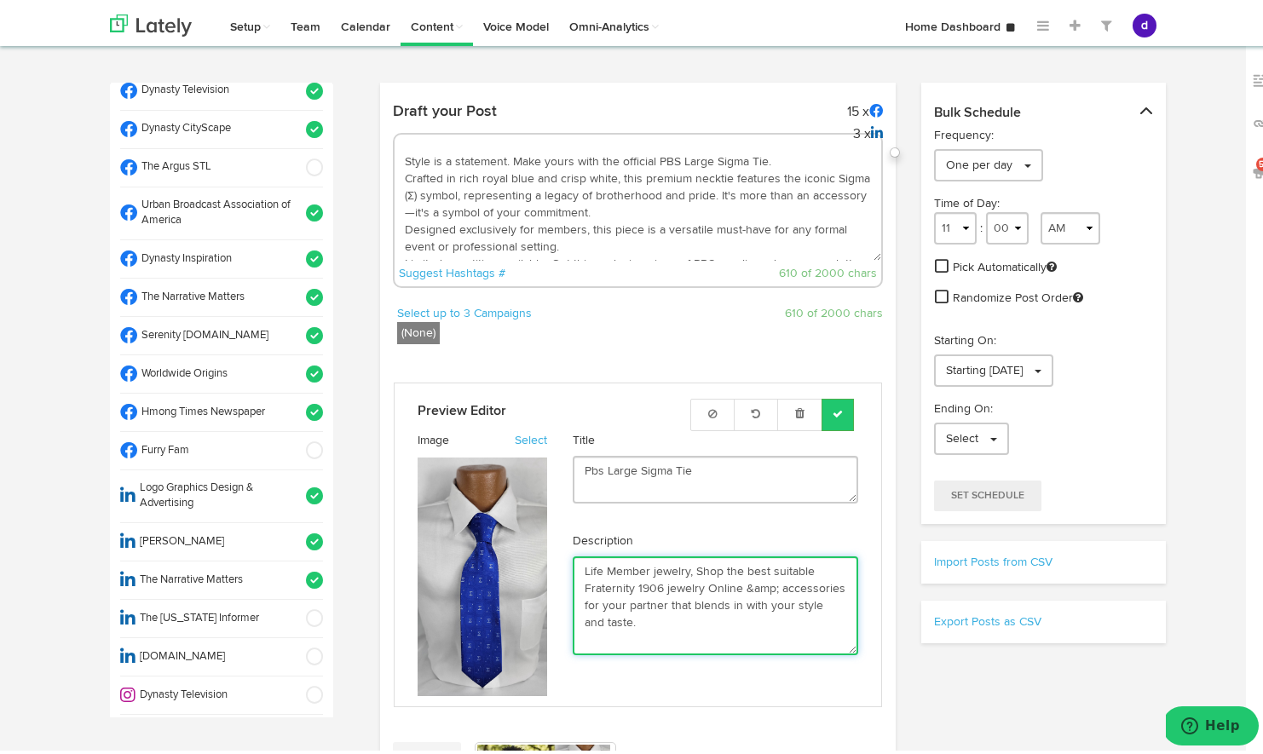
drag, startPoint x: 650, startPoint y: 618, endPoint x: 545, endPoint y: 545, distance: 127.4
click at [545, 545] on div "Preview Editor Image Select Pick from Lately Upload Image Title Pbs Large Sigma…" at bounding box center [638, 541] width 466 height 302
paste textarea "The PBS Large Sigma Tie in blue and white features a bold pattern of the iconic…"
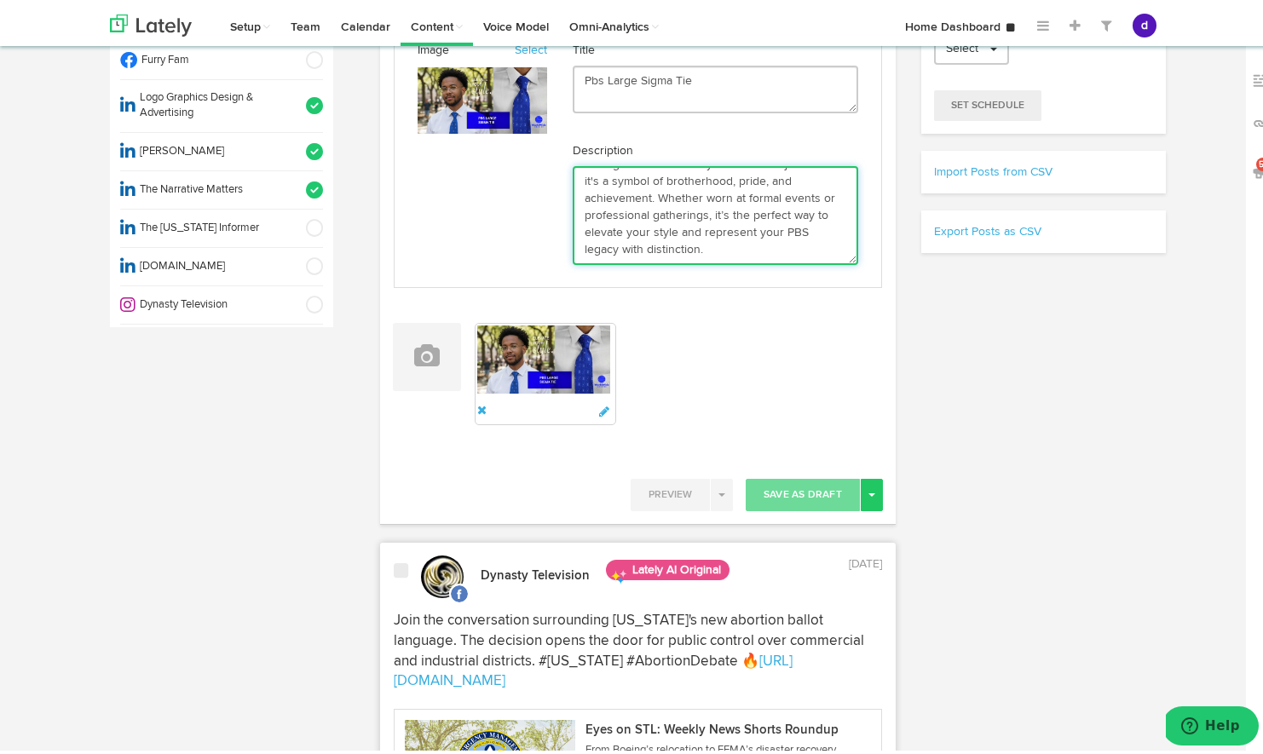
scroll to position [404, 0]
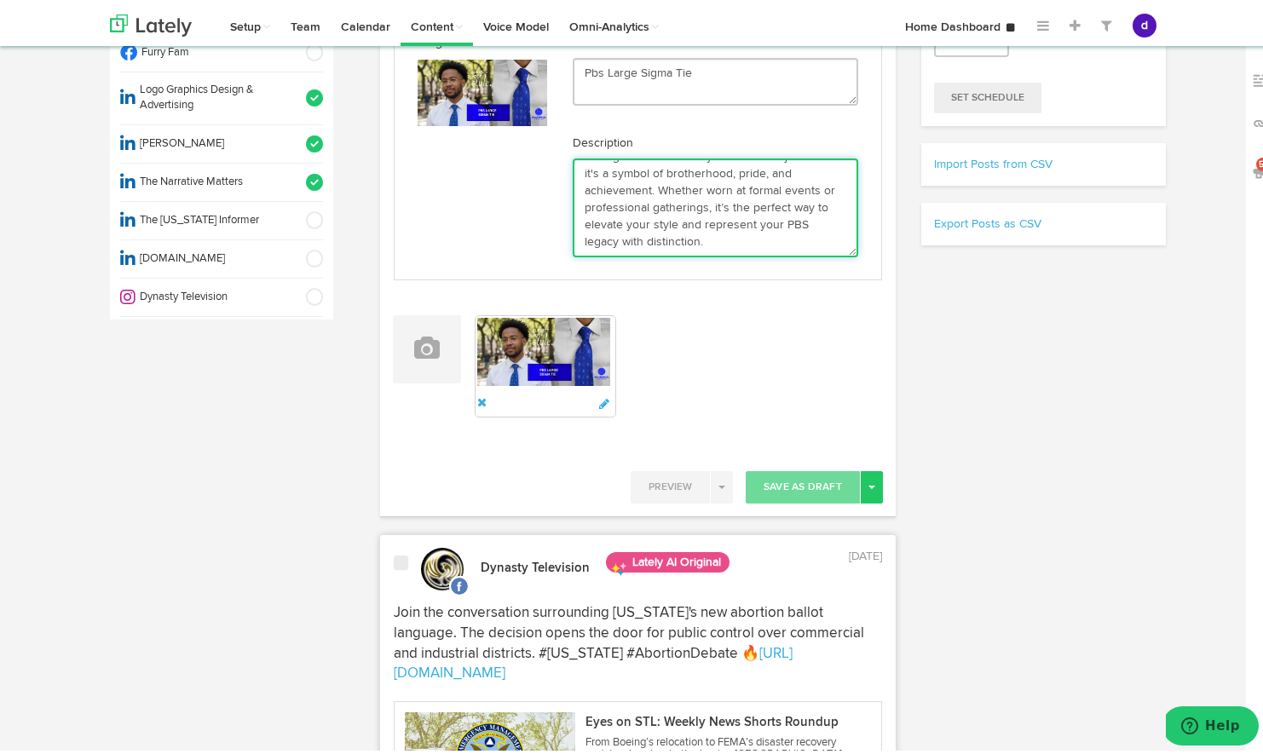
type textarea "The PBS Large Sigma Tie in blue and white features a bold pattern of the iconic…"
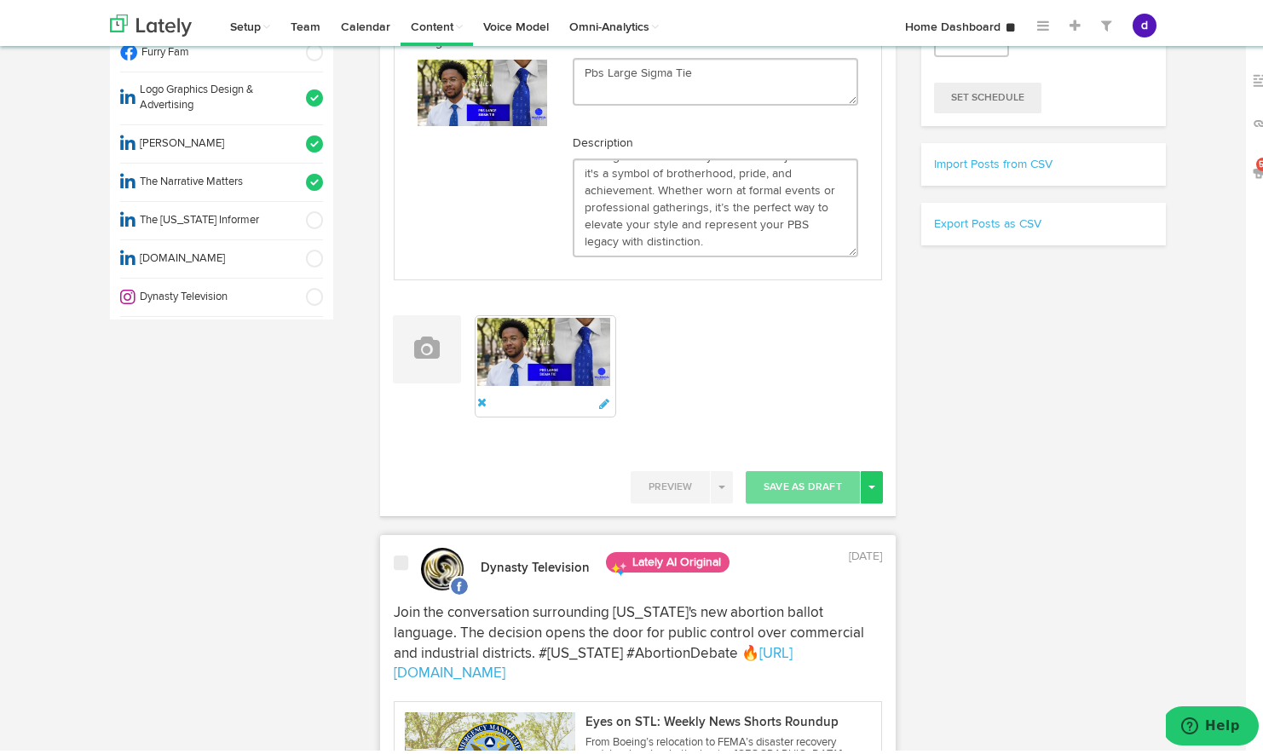
click at [855, 286] on div "Pbs Large Sigma Tie The PBS Large Sigma Tie in blue and white features a bold p…" at bounding box center [637, 125] width 515 height 348
click at [869, 480] on button "Toggle Dropdown" at bounding box center [872, 484] width 22 height 32
